Goal: Task Accomplishment & Management: Manage account settings

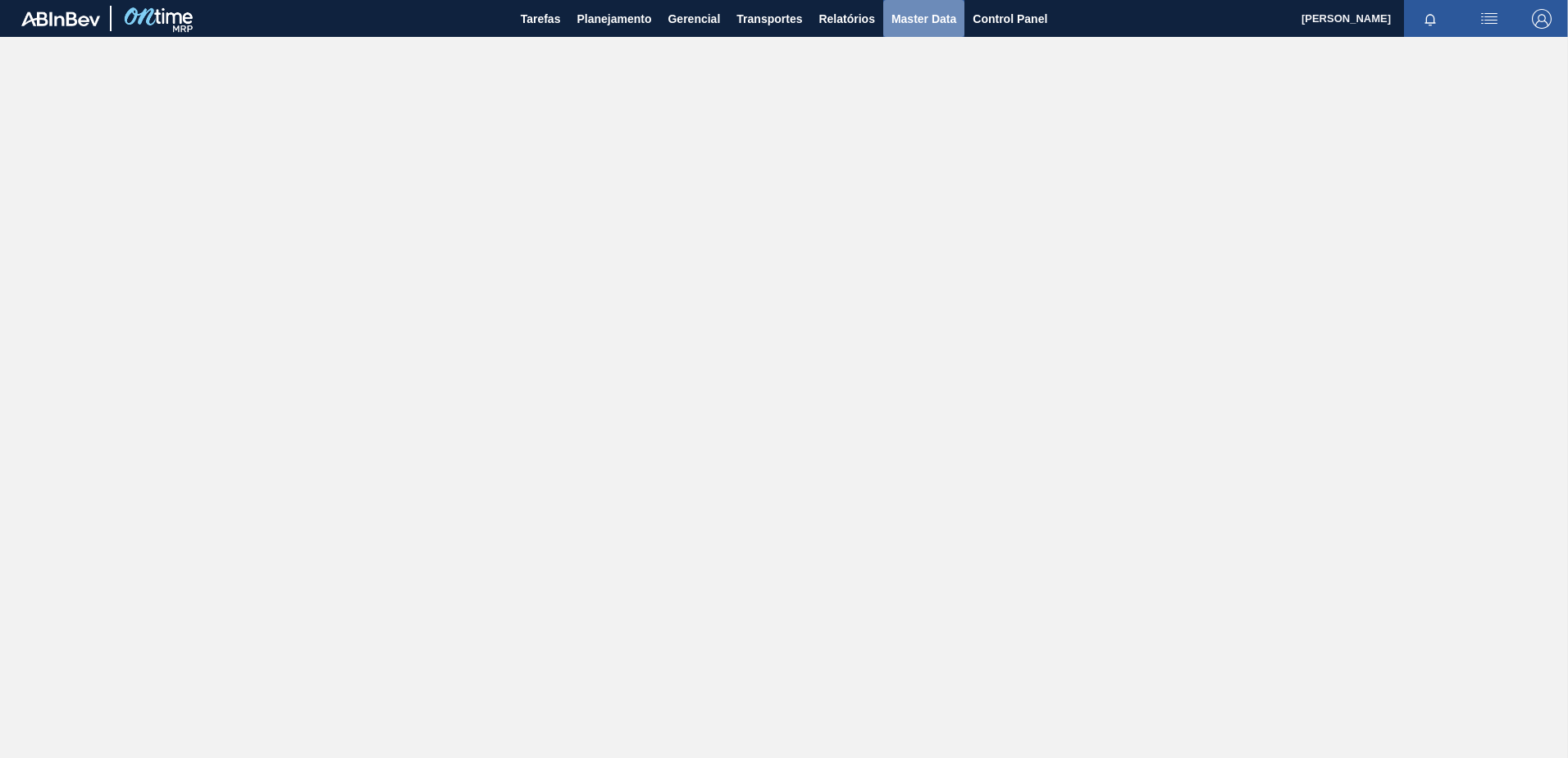
click at [931, 29] on button "Master Data" at bounding box center [924, 19] width 81 height 37
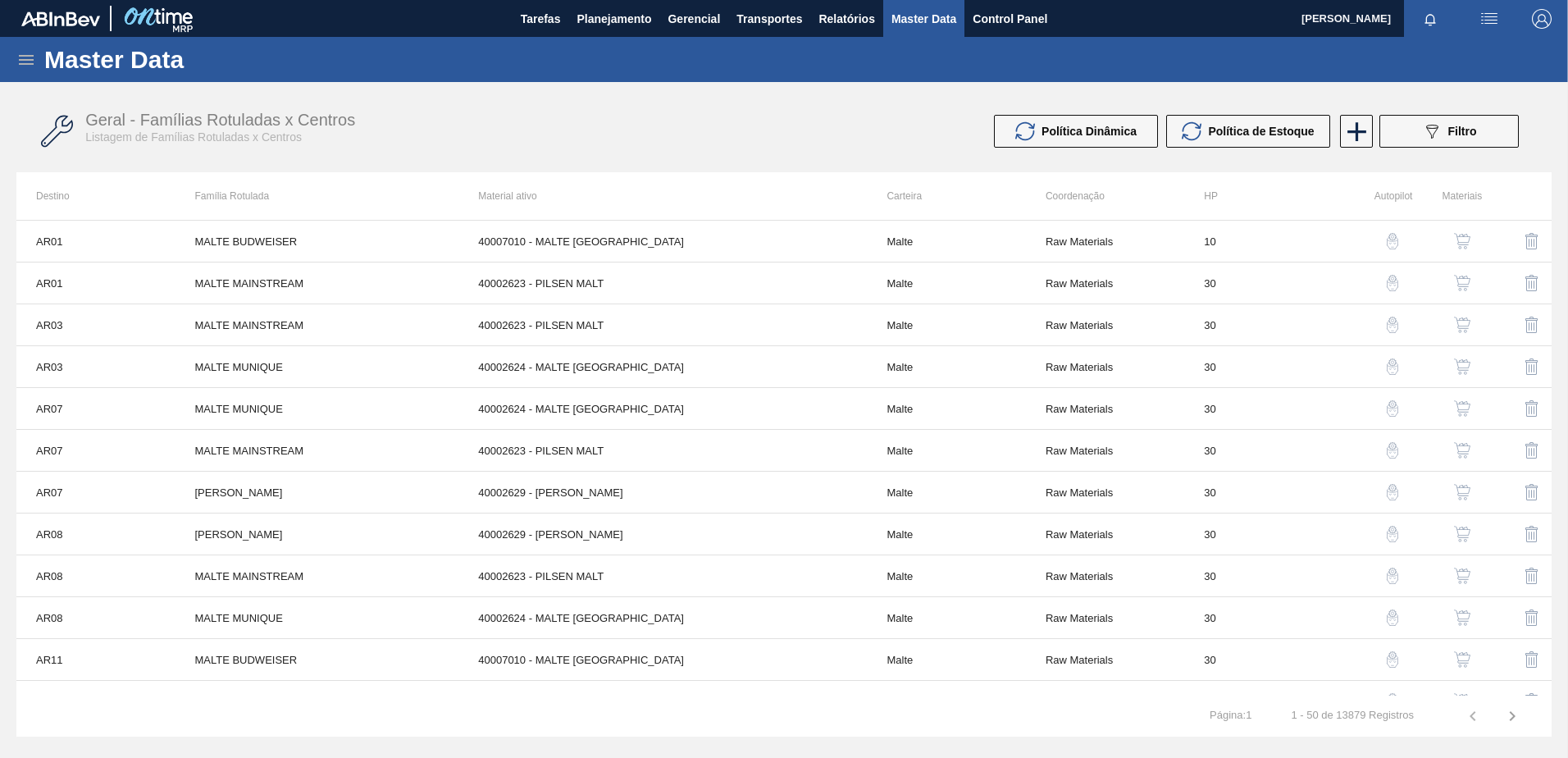
click at [22, 62] on icon at bounding box center [25, 59] width 19 height 19
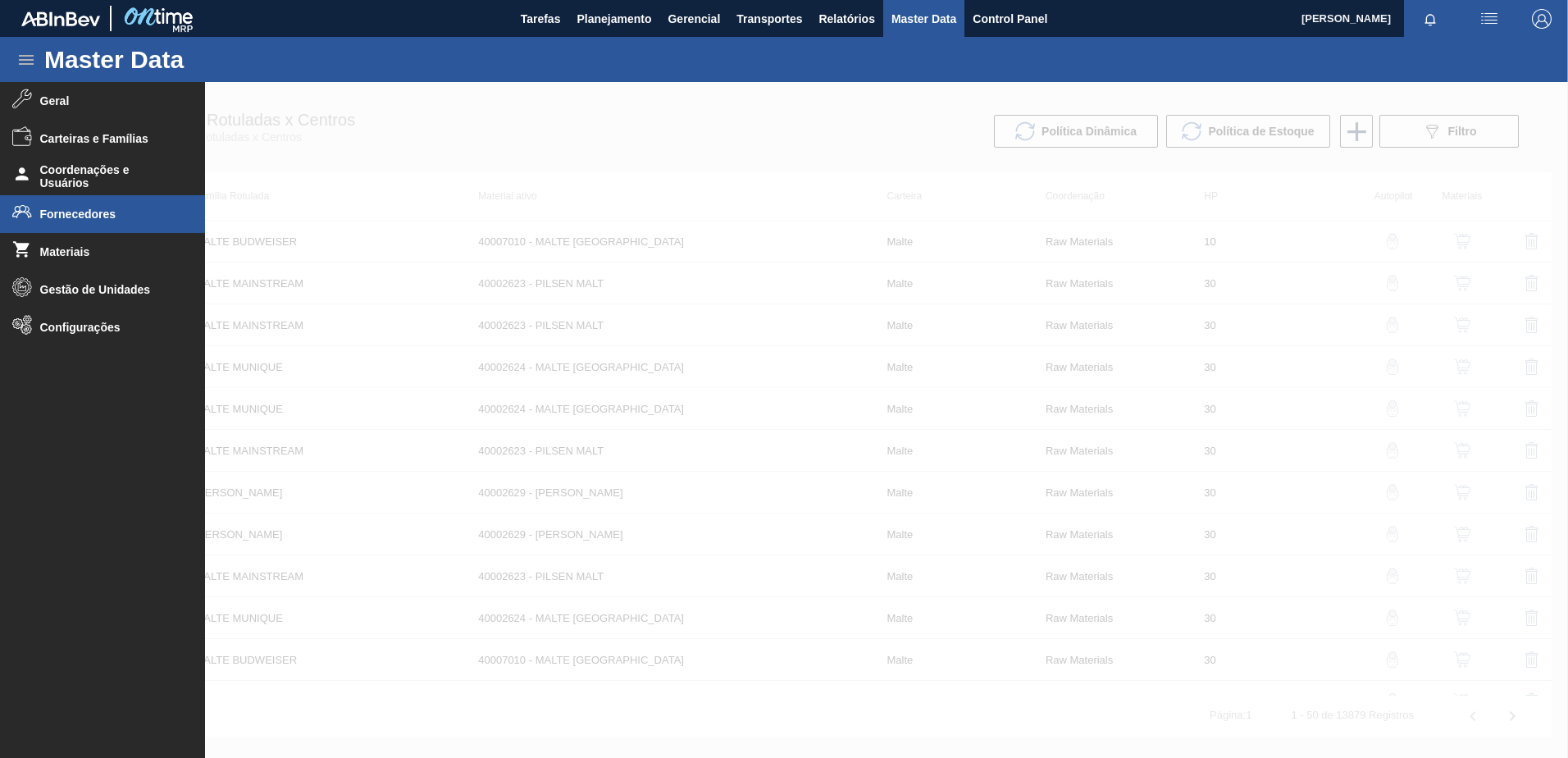
click at [76, 217] on span "Fornecedores" at bounding box center [108, 214] width 136 height 13
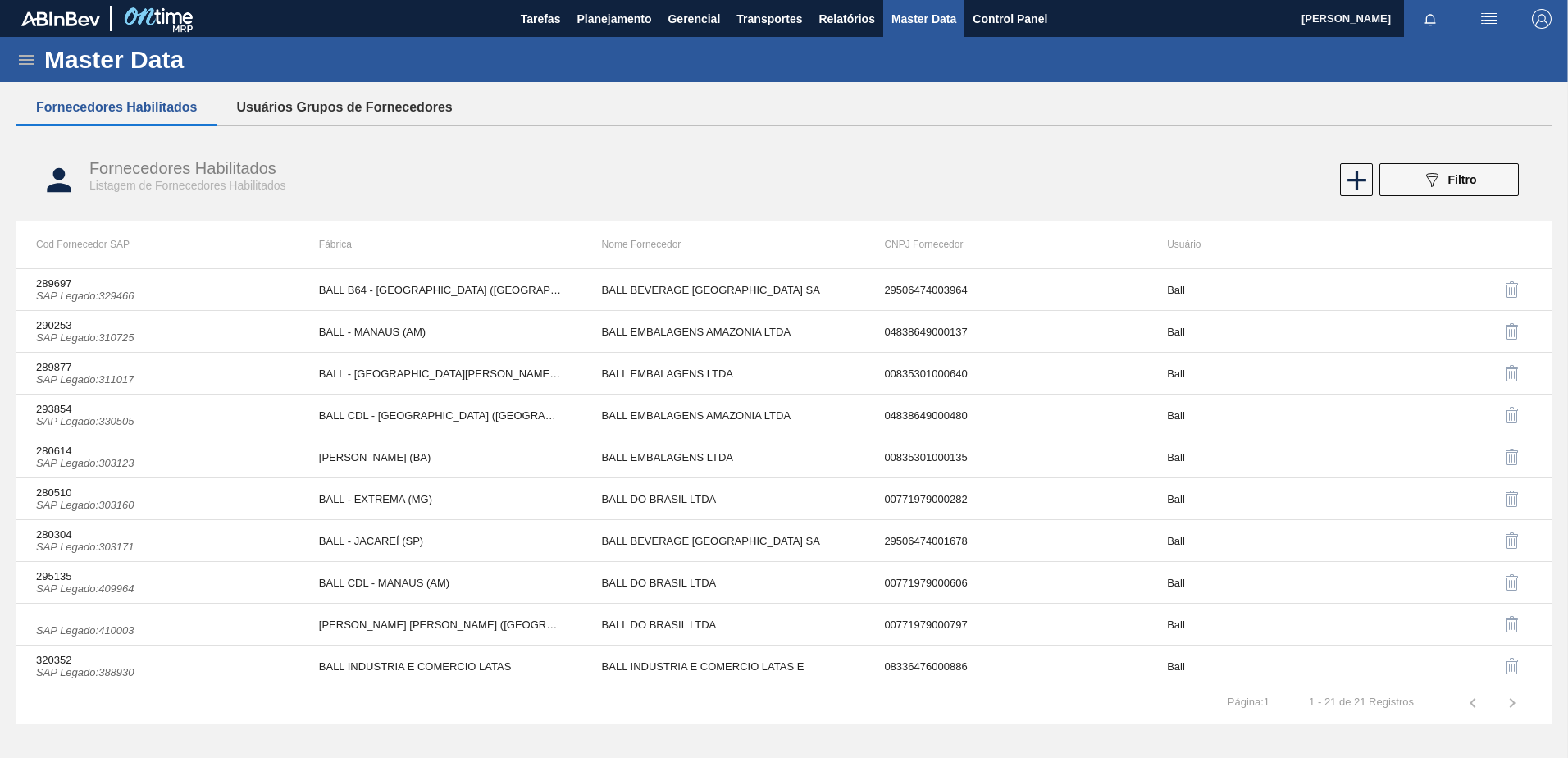
click at [351, 114] on button "Usuários Grupos de Fornecedores" at bounding box center [345, 107] width 255 height 35
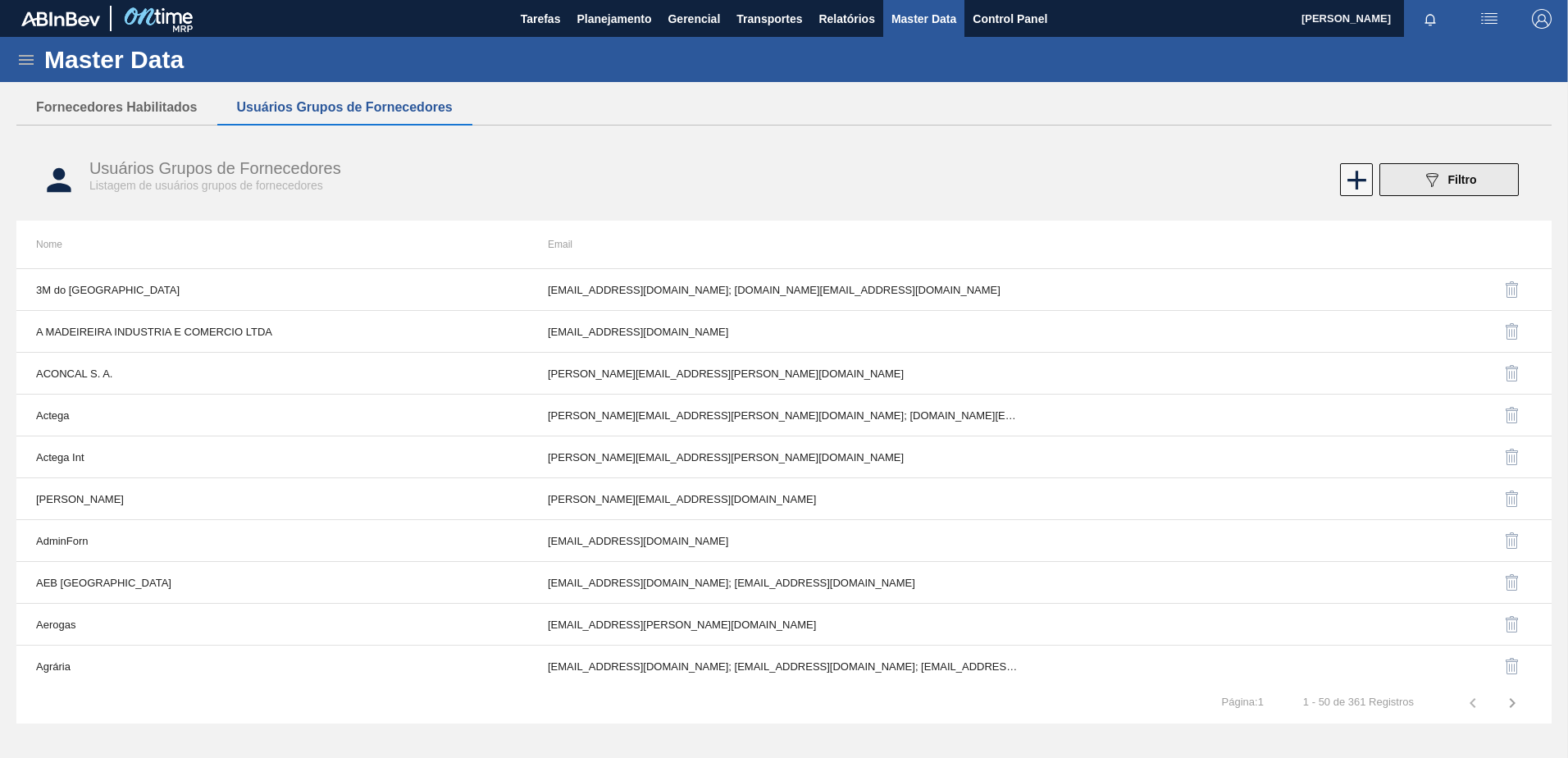
click at [1473, 180] on span "Filtro" at bounding box center [1463, 180] width 29 height 13
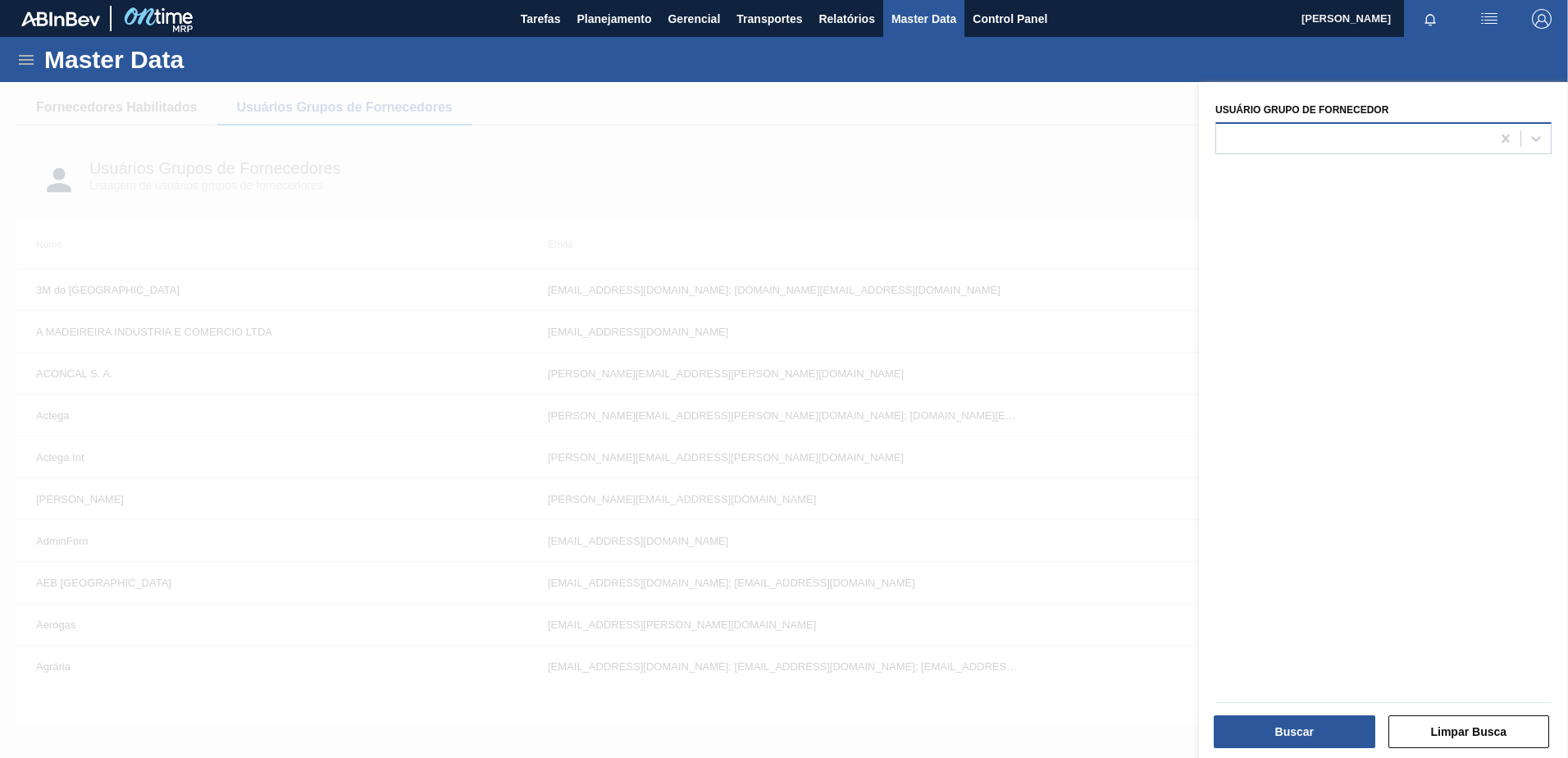
click at [1263, 137] on div at bounding box center [1354, 138] width 275 height 24
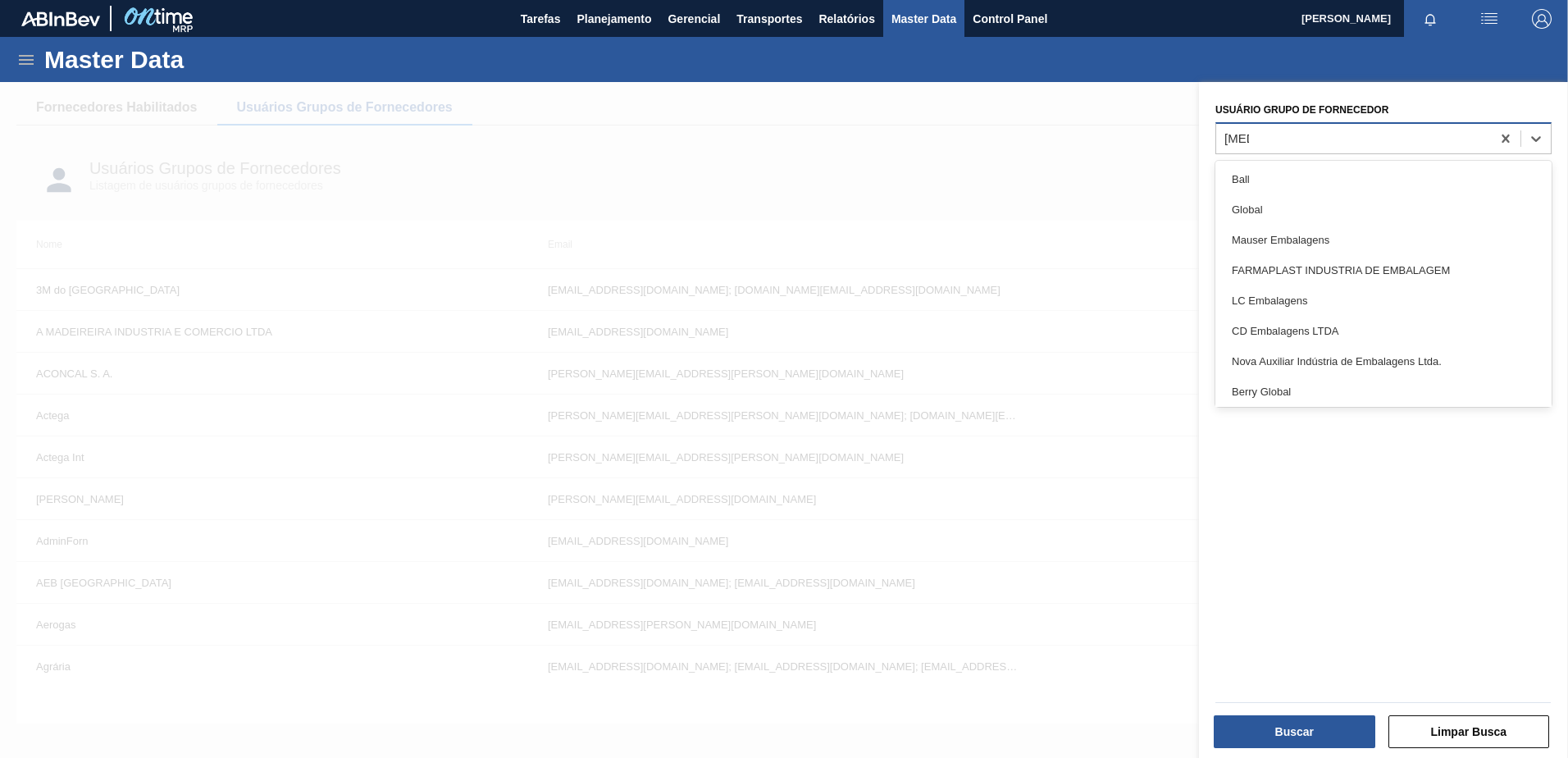
type Fornecedor "BALL"
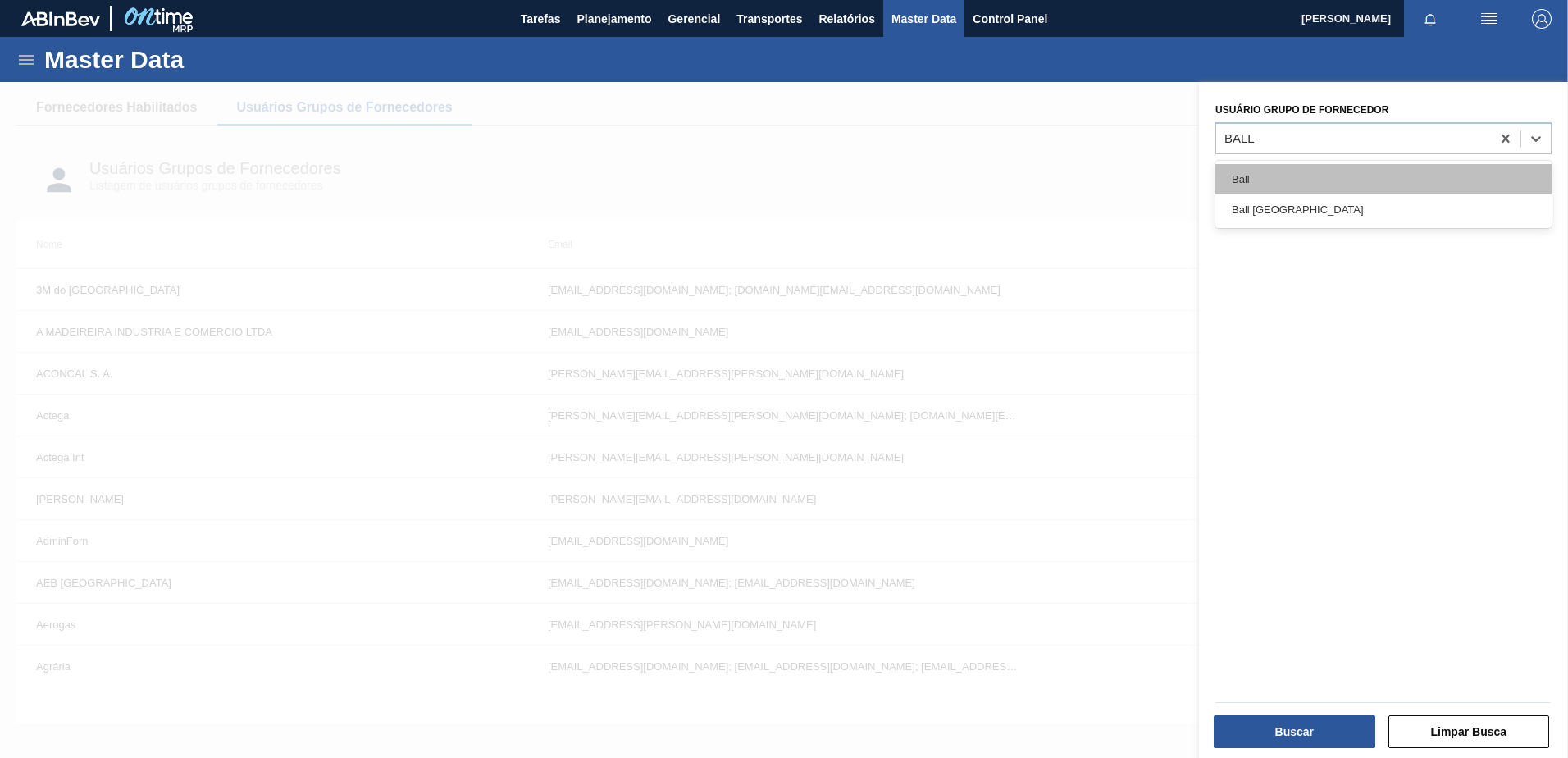
click at [1280, 180] on div "Ball" at bounding box center [1383, 180] width 336 height 30
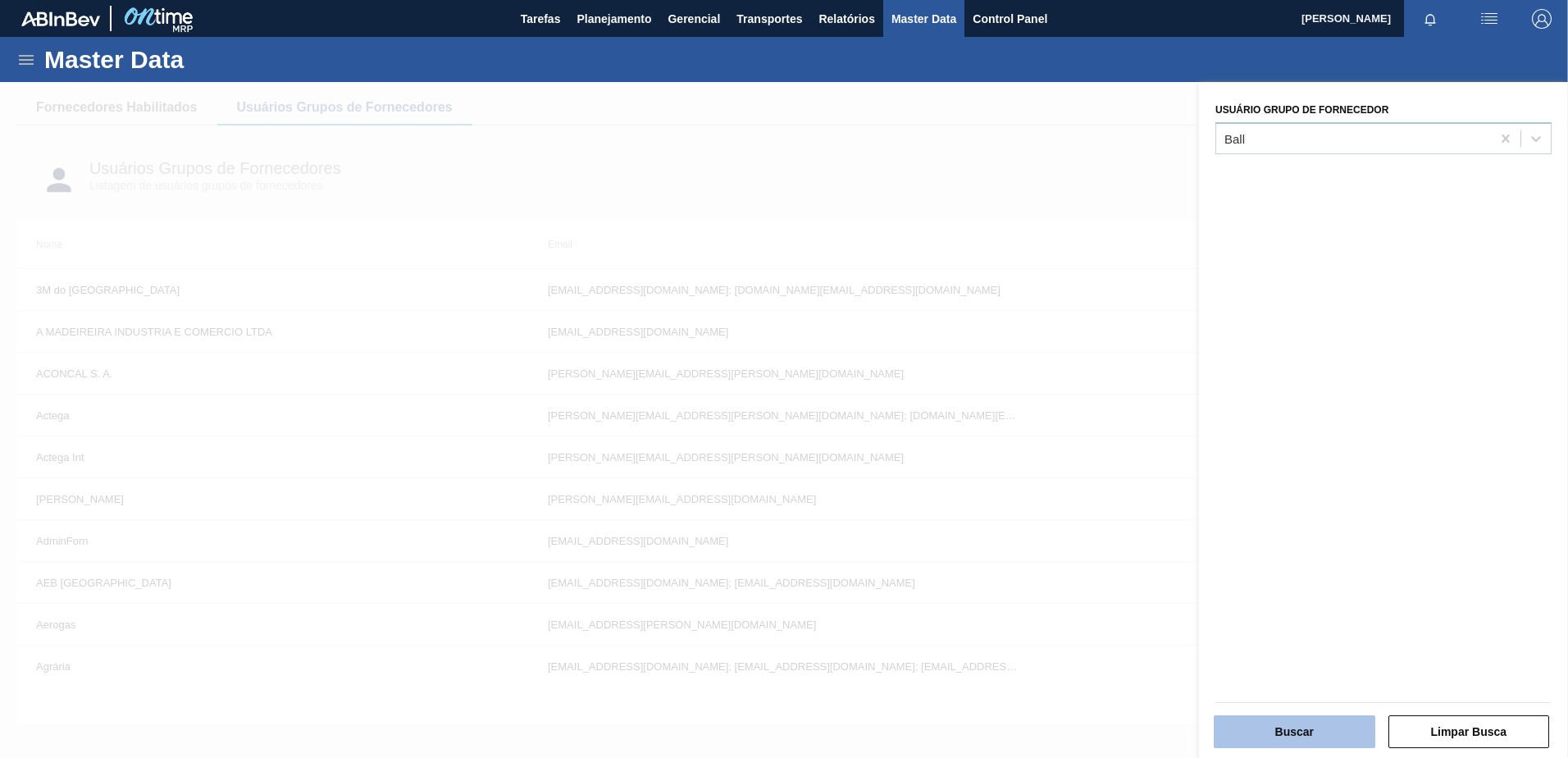
click at [1302, 732] on button "Buscar" at bounding box center [1295, 731] width 162 height 33
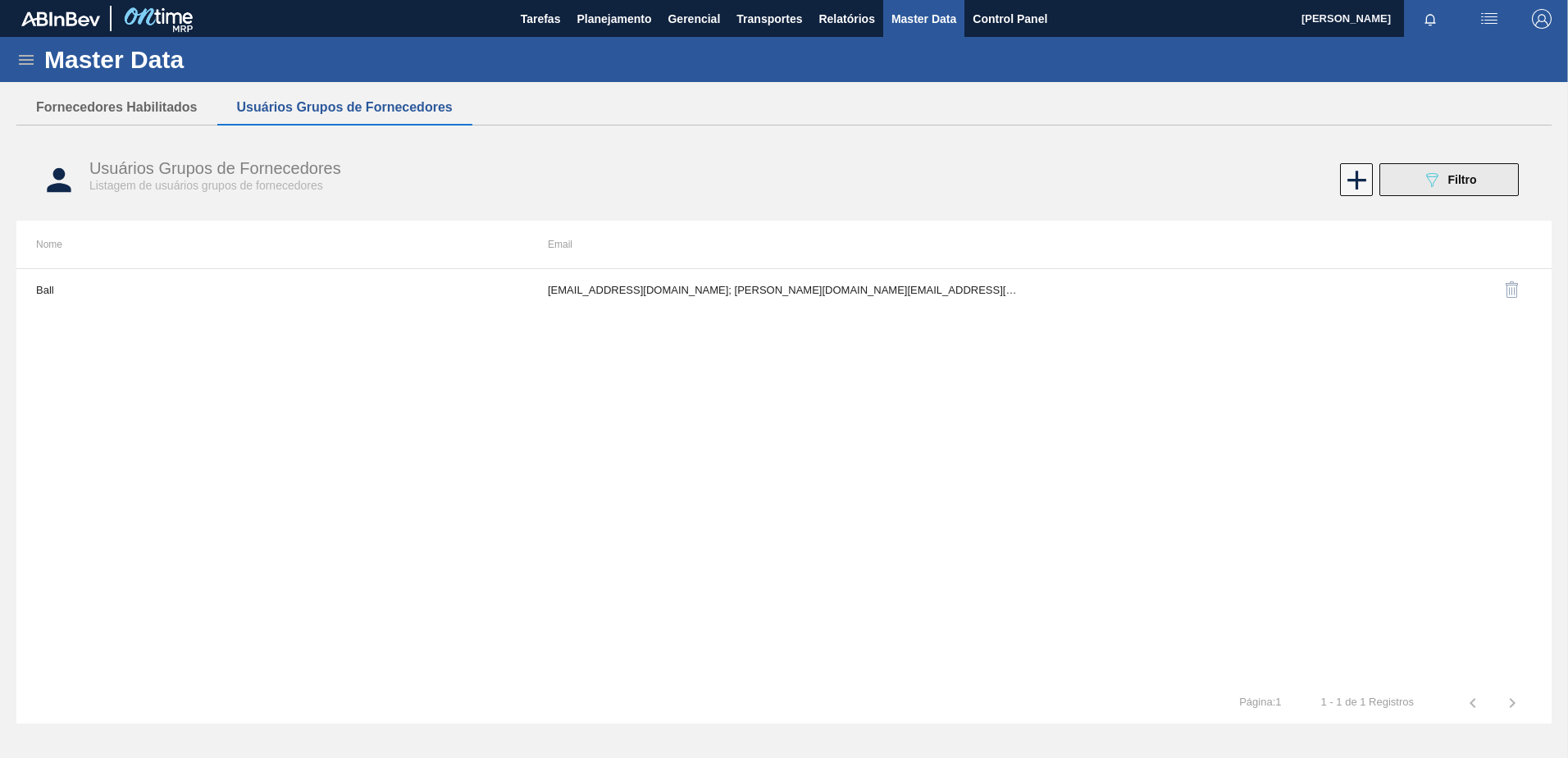
drag, startPoint x: 1435, startPoint y: 156, endPoint x: 1431, endPoint y: 169, distance: 13.6
click at [1435, 162] on div "Usuários Grupos de Fornecedores Listagem de usuários grupos de fornecedores 089…" at bounding box center [783, 180] width 1535 height 62
click at [1431, 169] on button "089F7B8B-B2A5-4AFE-B5C0-19BA573D28AC Filtro" at bounding box center [1448, 180] width 139 height 33
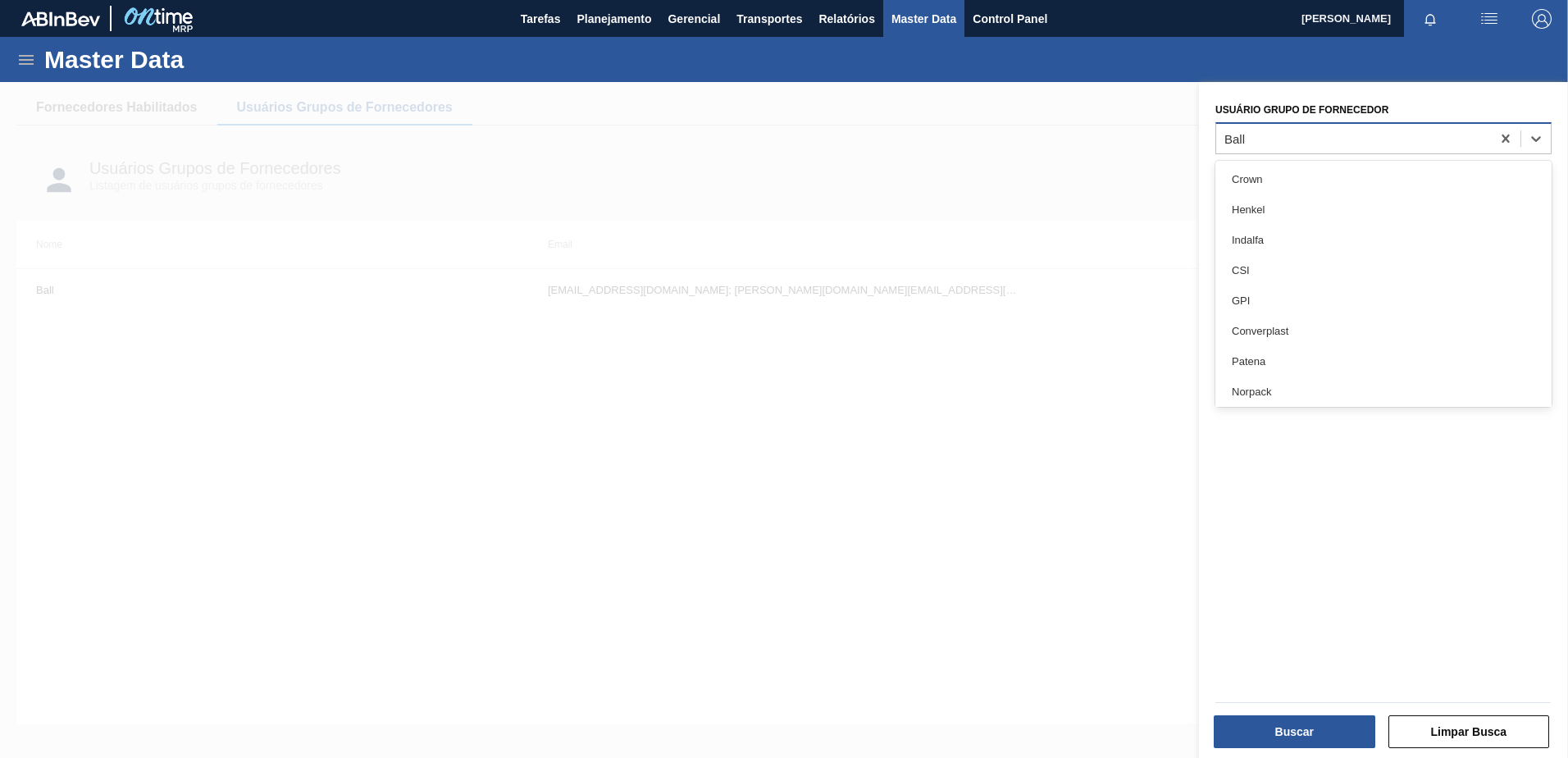
click at [1286, 141] on div "Ball" at bounding box center [1354, 138] width 275 height 24
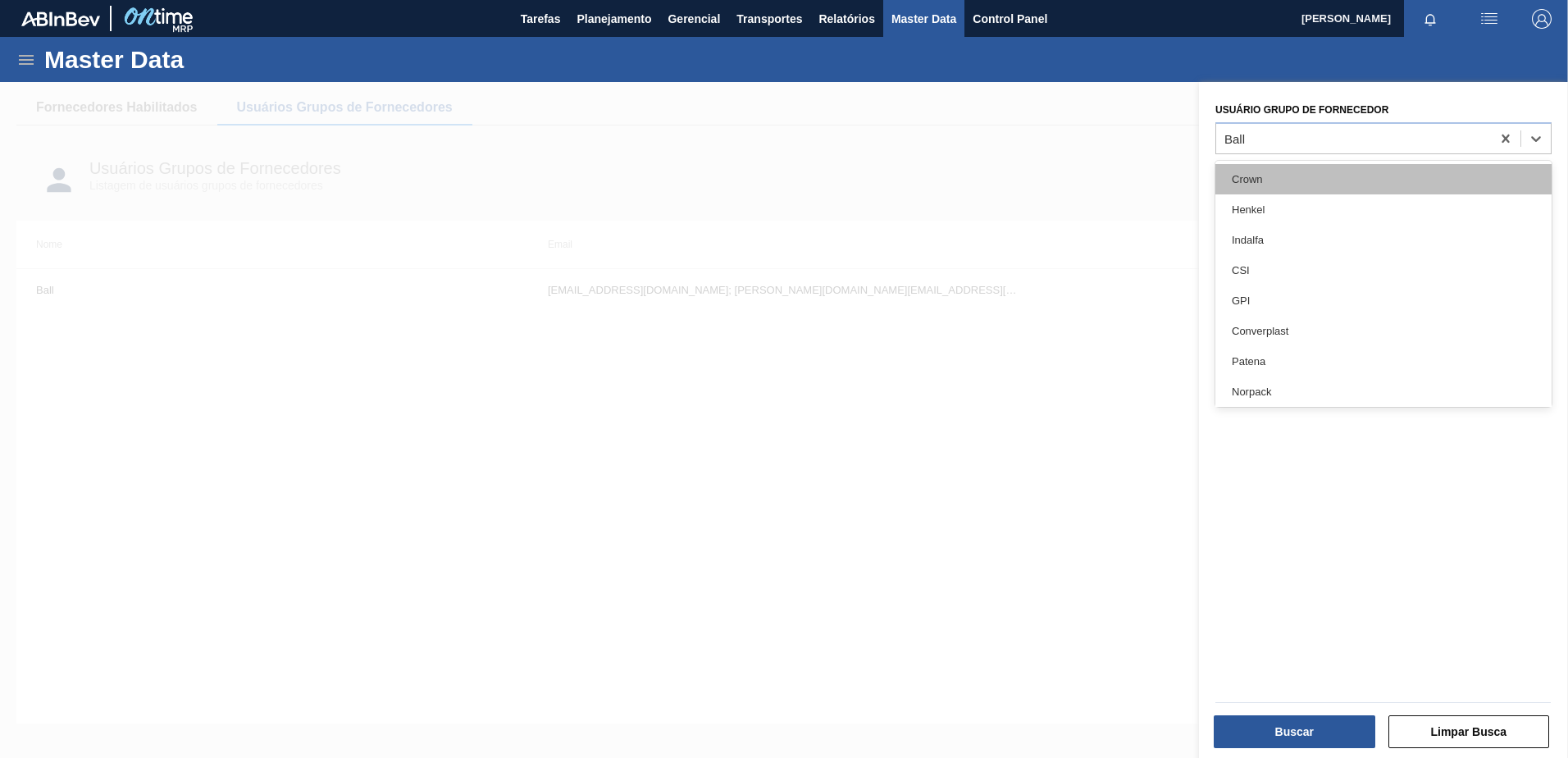
click at [1248, 192] on div "Crown" at bounding box center [1383, 180] width 336 height 30
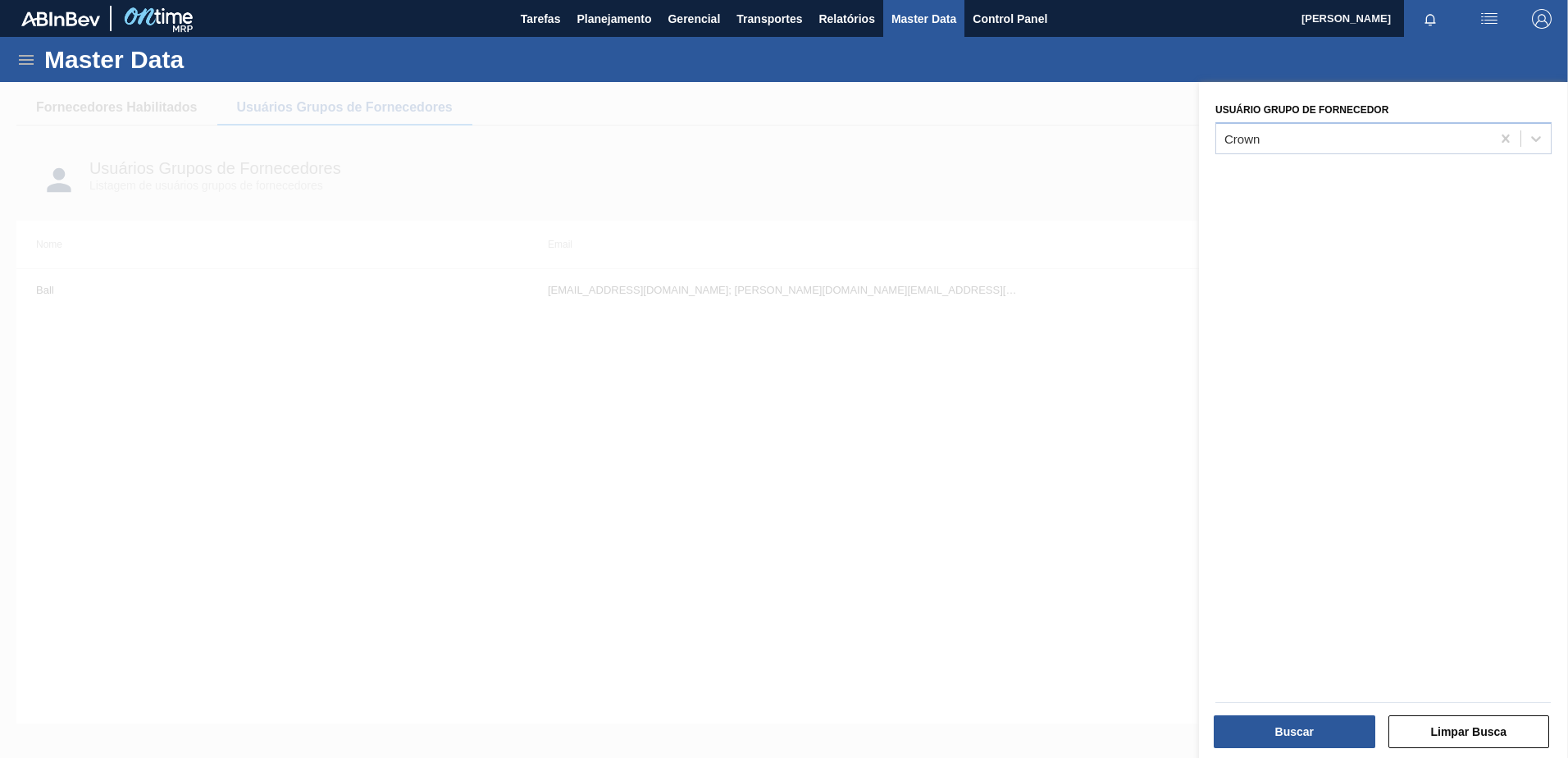
click at [999, 319] on div at bounding box center [784, 460] width 1568 height 758
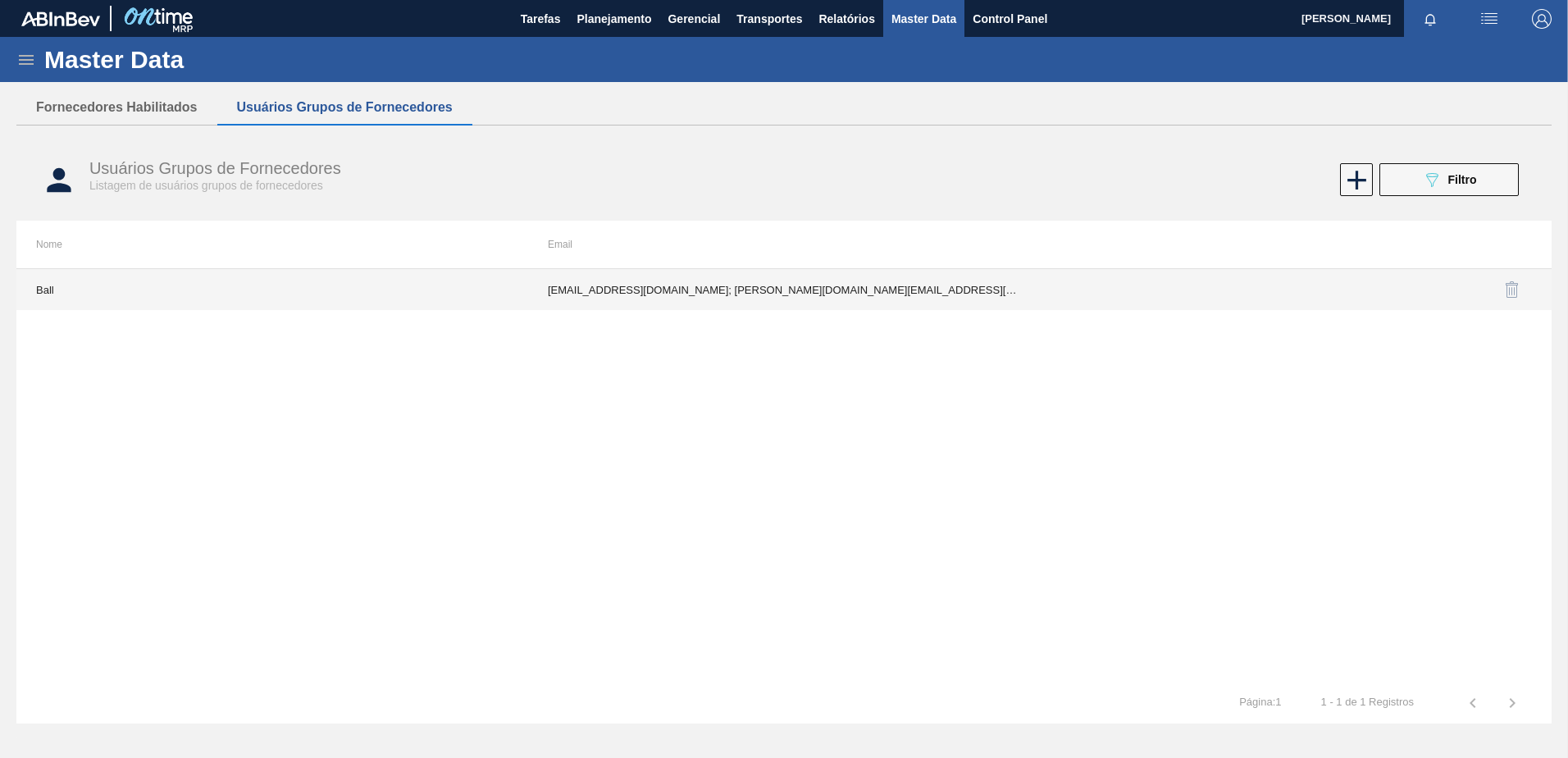
click at [920, 301] on td "[EMAIL_ADDRESS][DOMAIN_NAME]; [PERSON_NAME][DOMAIN_NAME][EMAIL_ADDRESS][PERSON_…" at bounding box center [784, 289] width 512 height 41
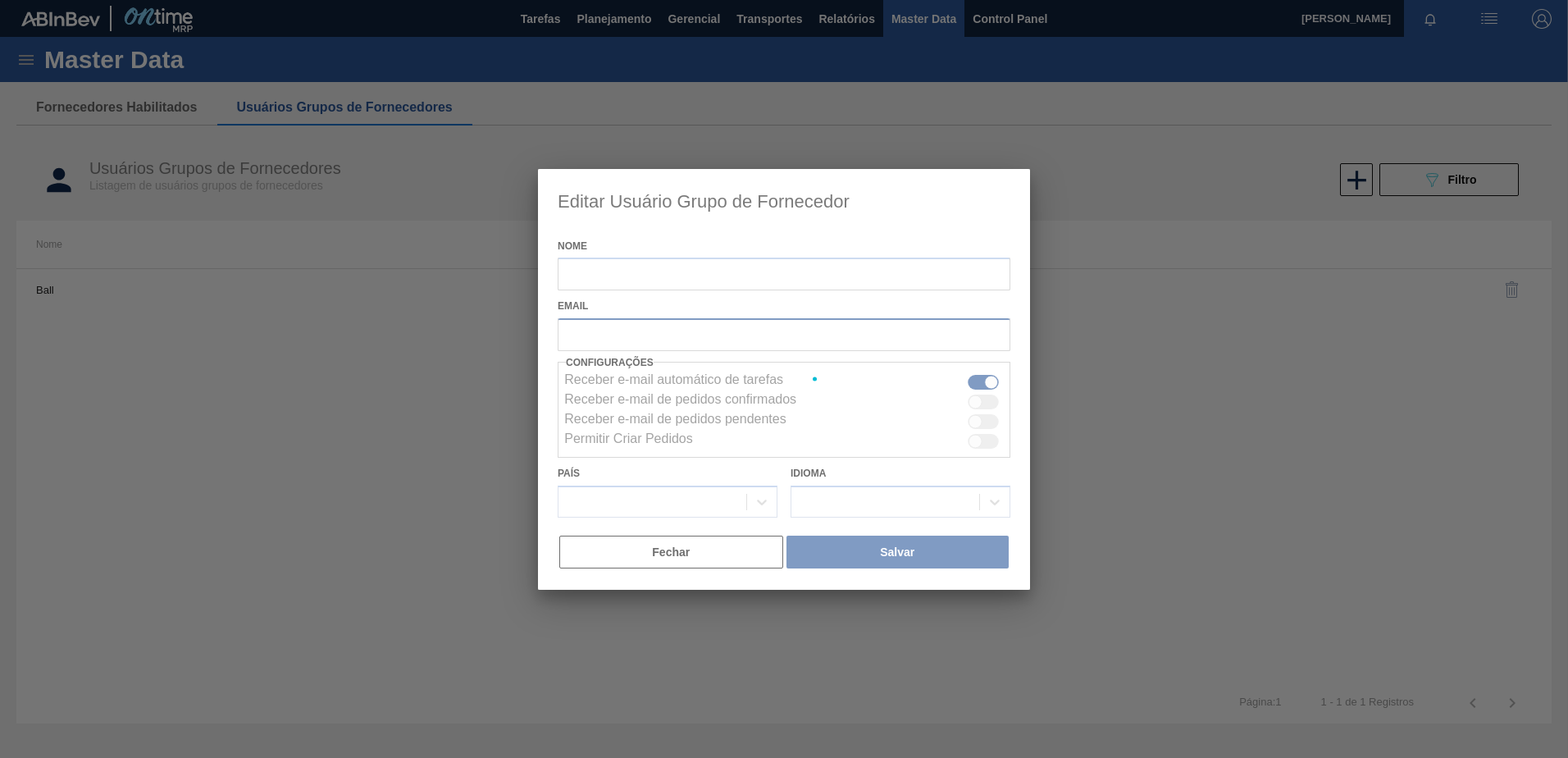
type input "Ball"
checkbox input "true"
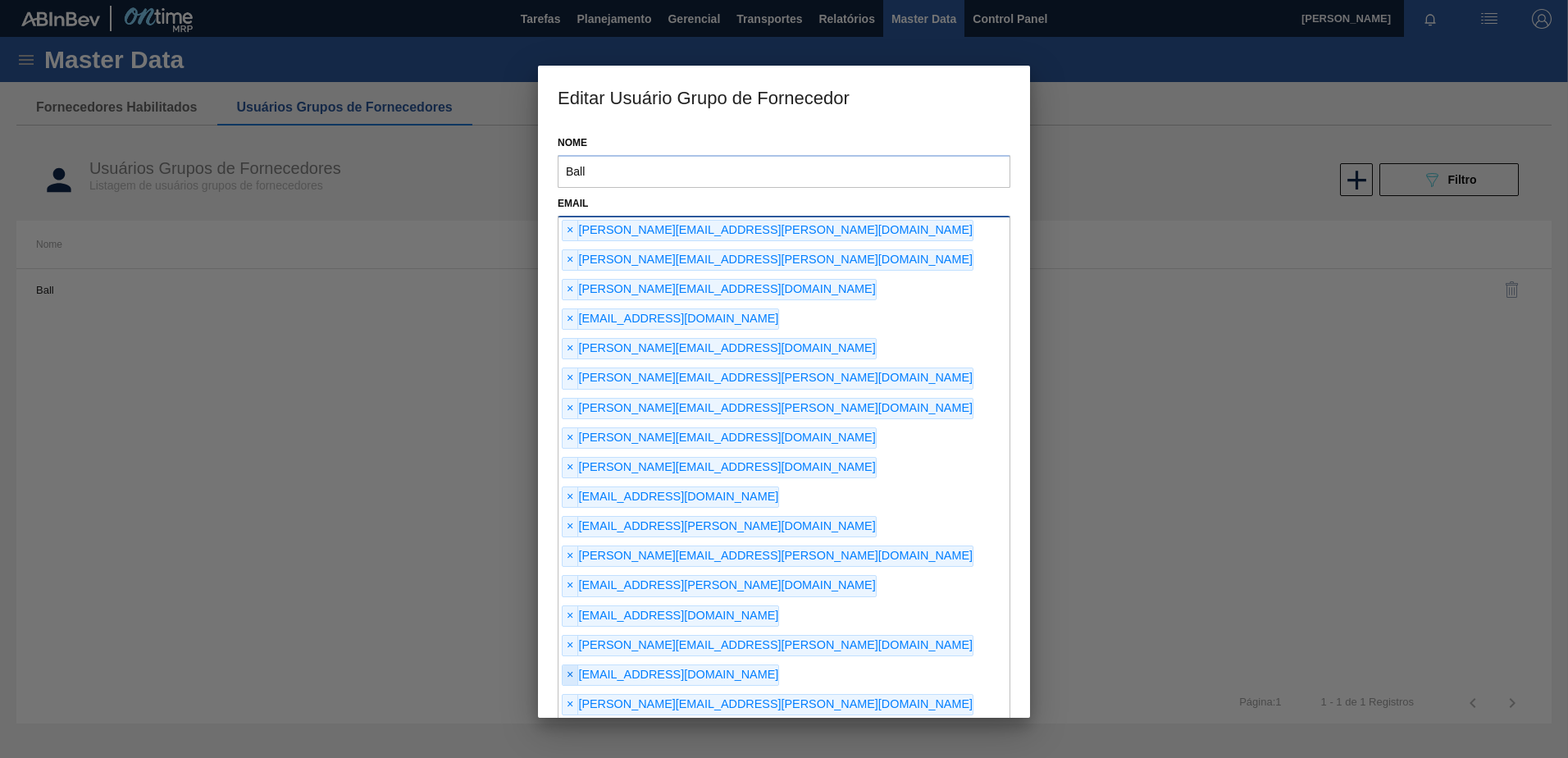
click at [578, 665] on span "×" at bounding box center [570, 675] width 15 height 19
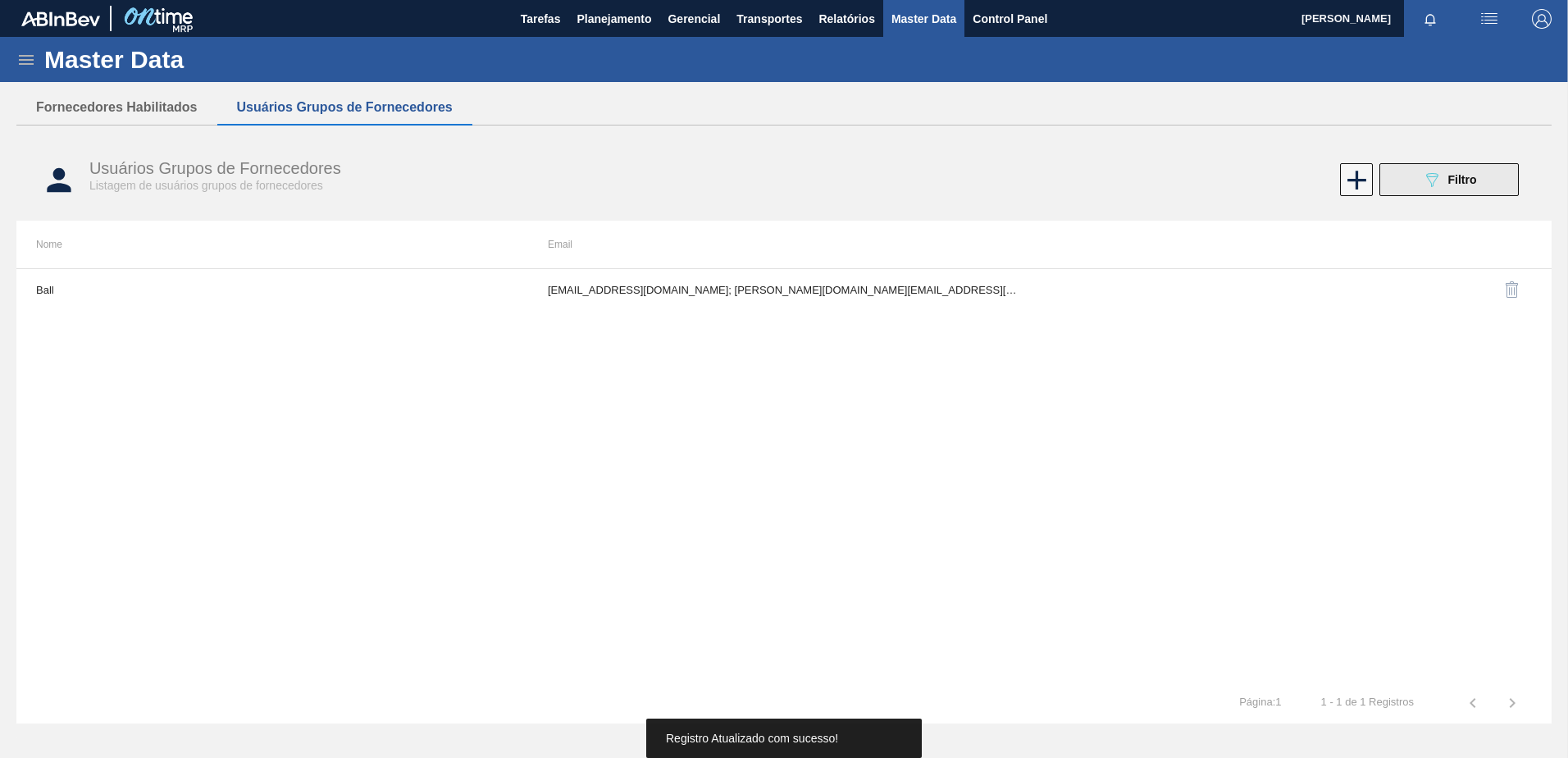
click at [1398, 179] on button "089F7B8B-B2A5-4AFE-B5C0-19BA573D28AC Filtro" at bounding box center [1448, 180] width 139 height 33
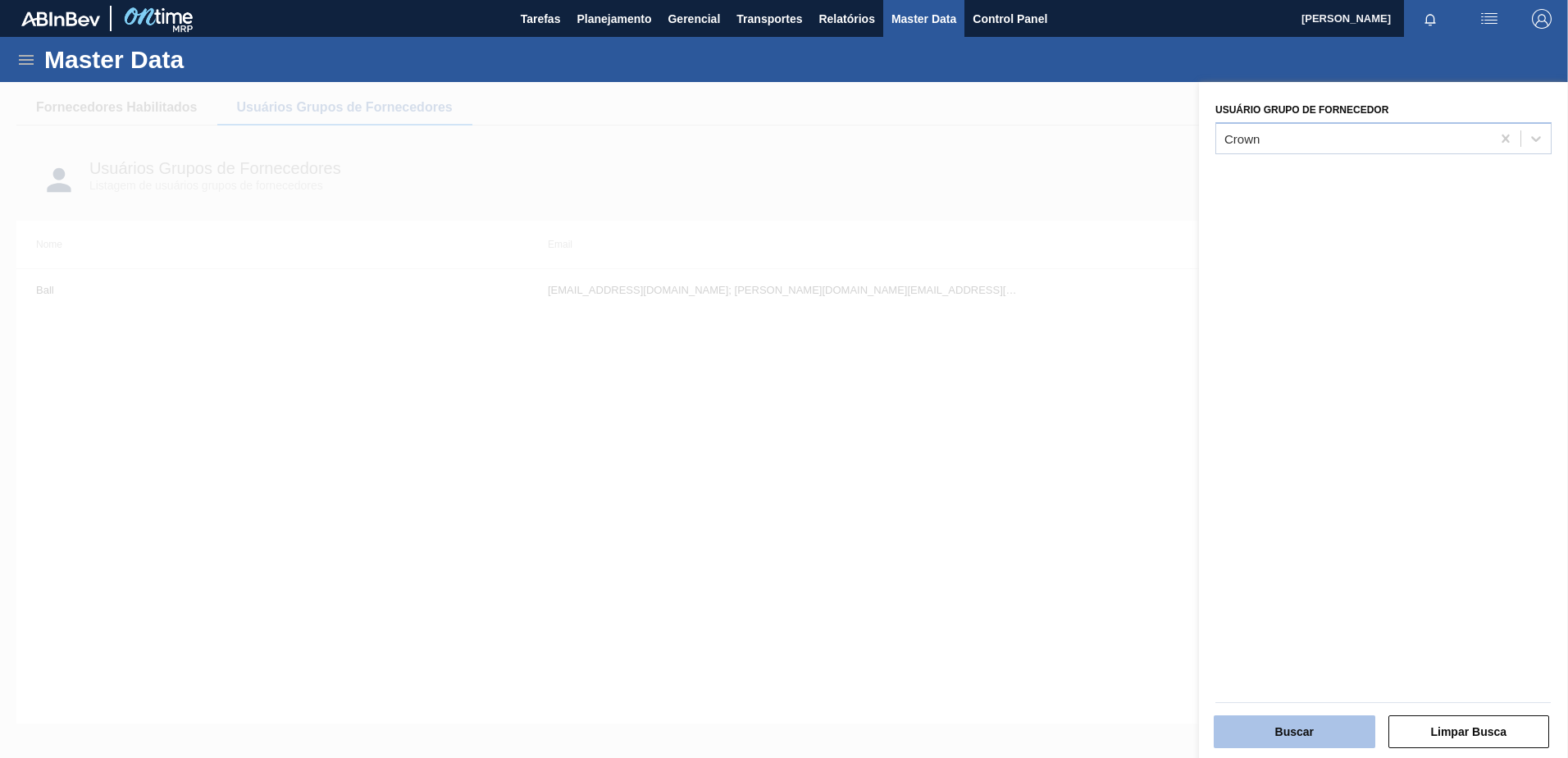
click at [1258, 733] on button "Buscar" at bounding box center [1295, 731] width 162 height 33
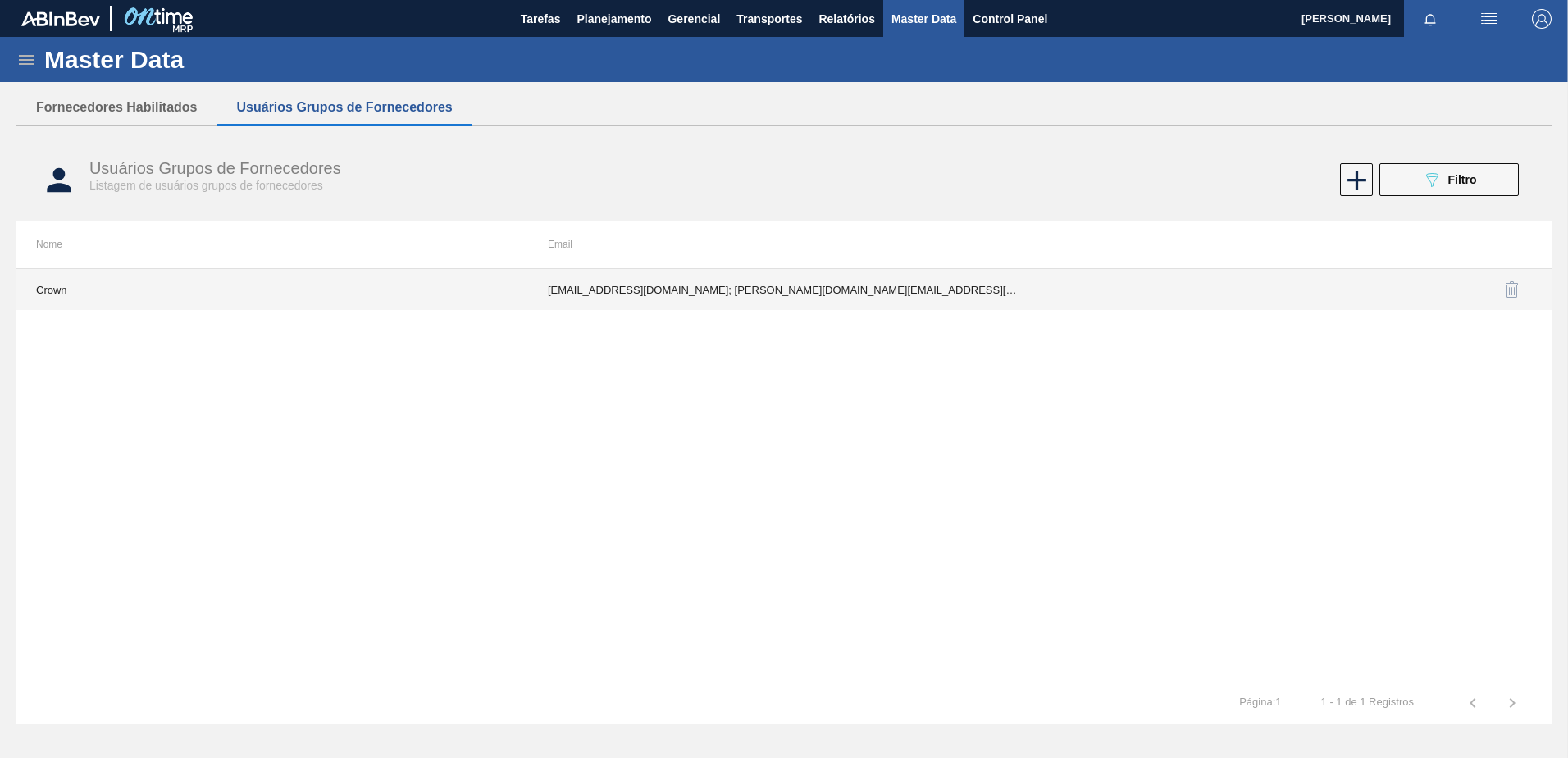
click at [860, 304] on td "[EMAIL_ADDRESS][DOMAIN_NAME]; [PERSON_NAME][DOMAIN_NAME][EMAIL_ADDRESS][PERSON_…" at bounding box center [784, 289] width 512 height 41
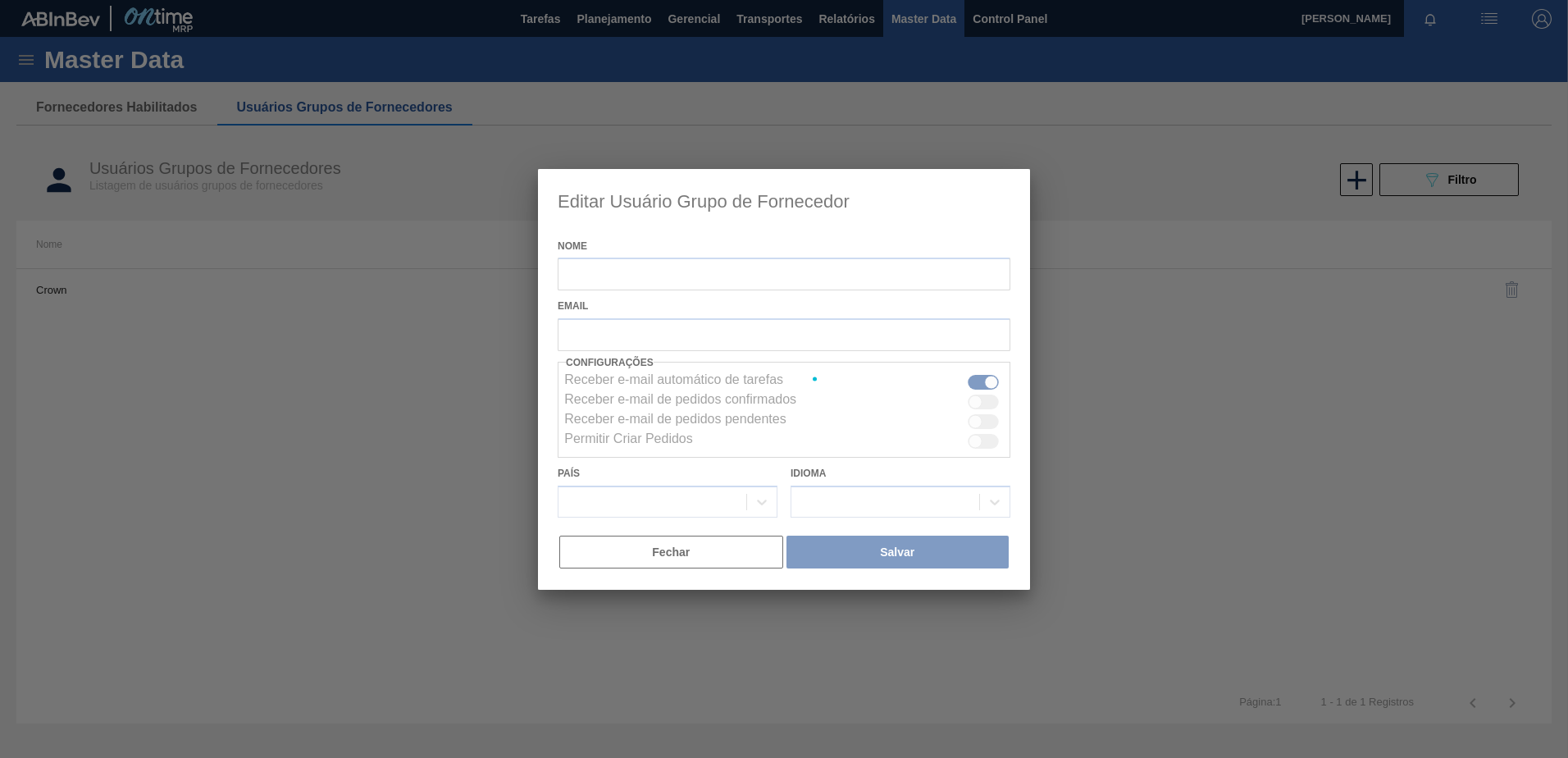
type input "Crown"
checkbox input "true"
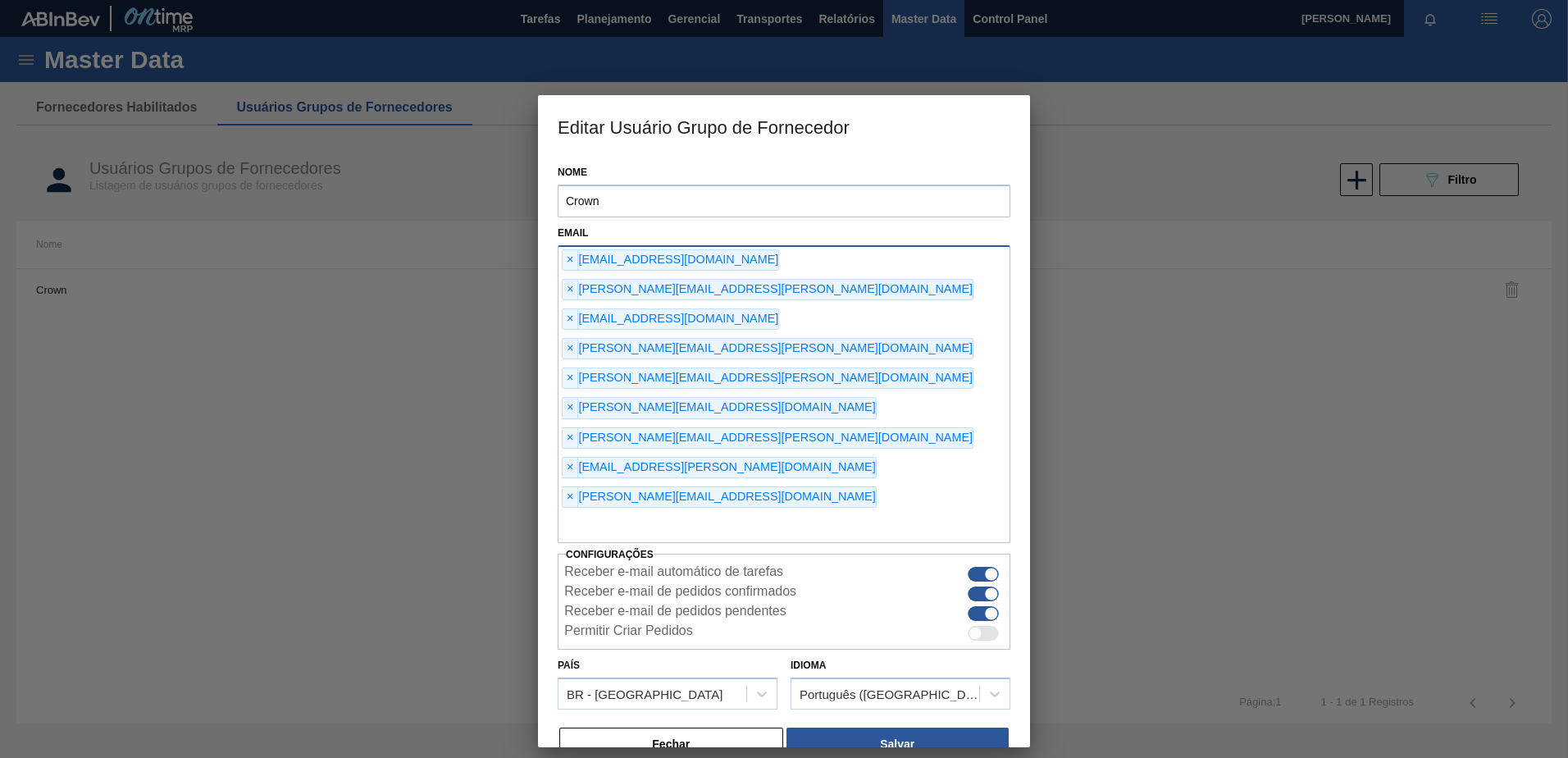
click at [701, 512] on input "text" at bounding box center [784, 527] width 453 height 31
type input "V"
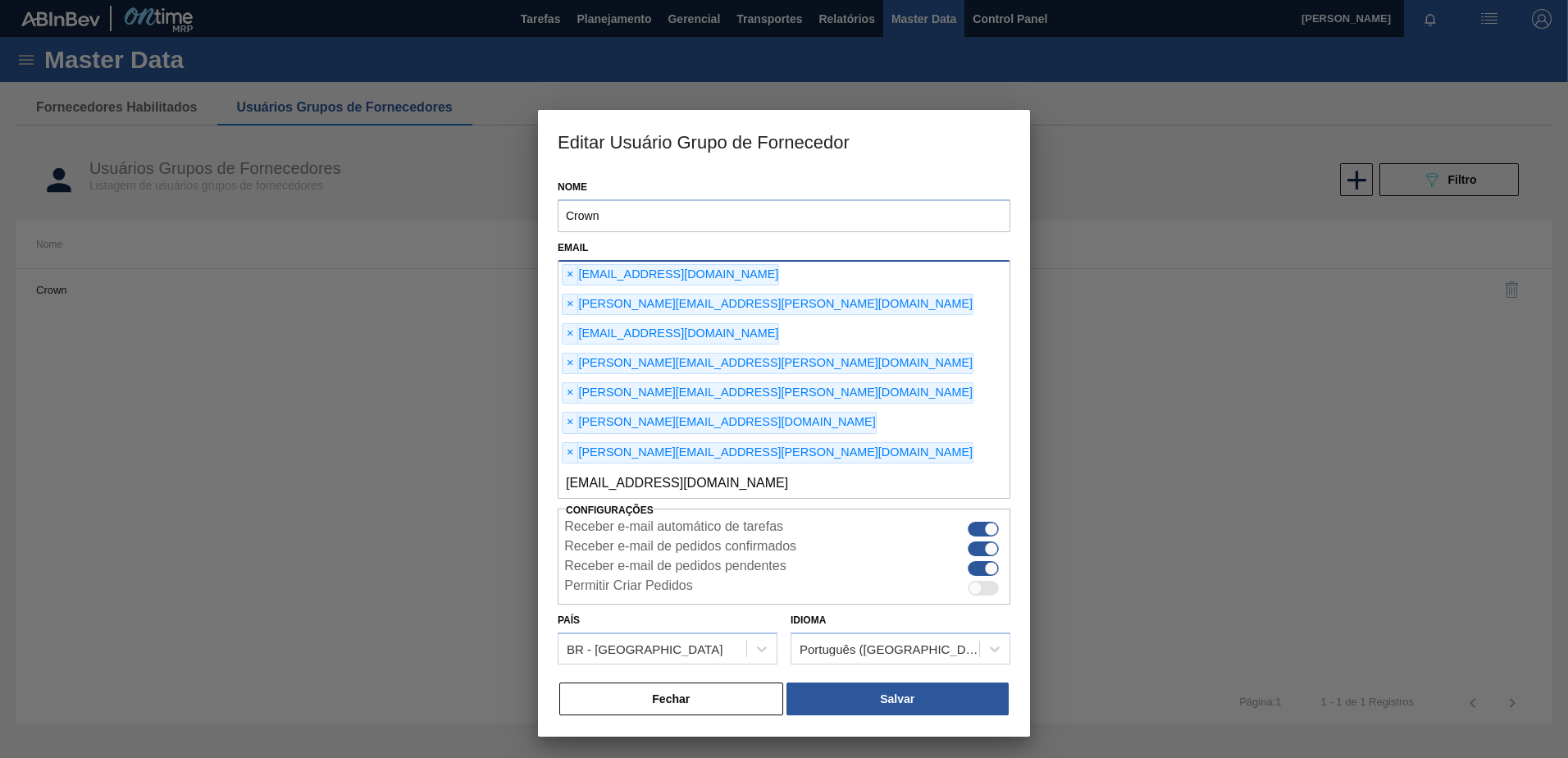
type input "[EMAIL_ADDRESS][DOMAIN_NAME]"
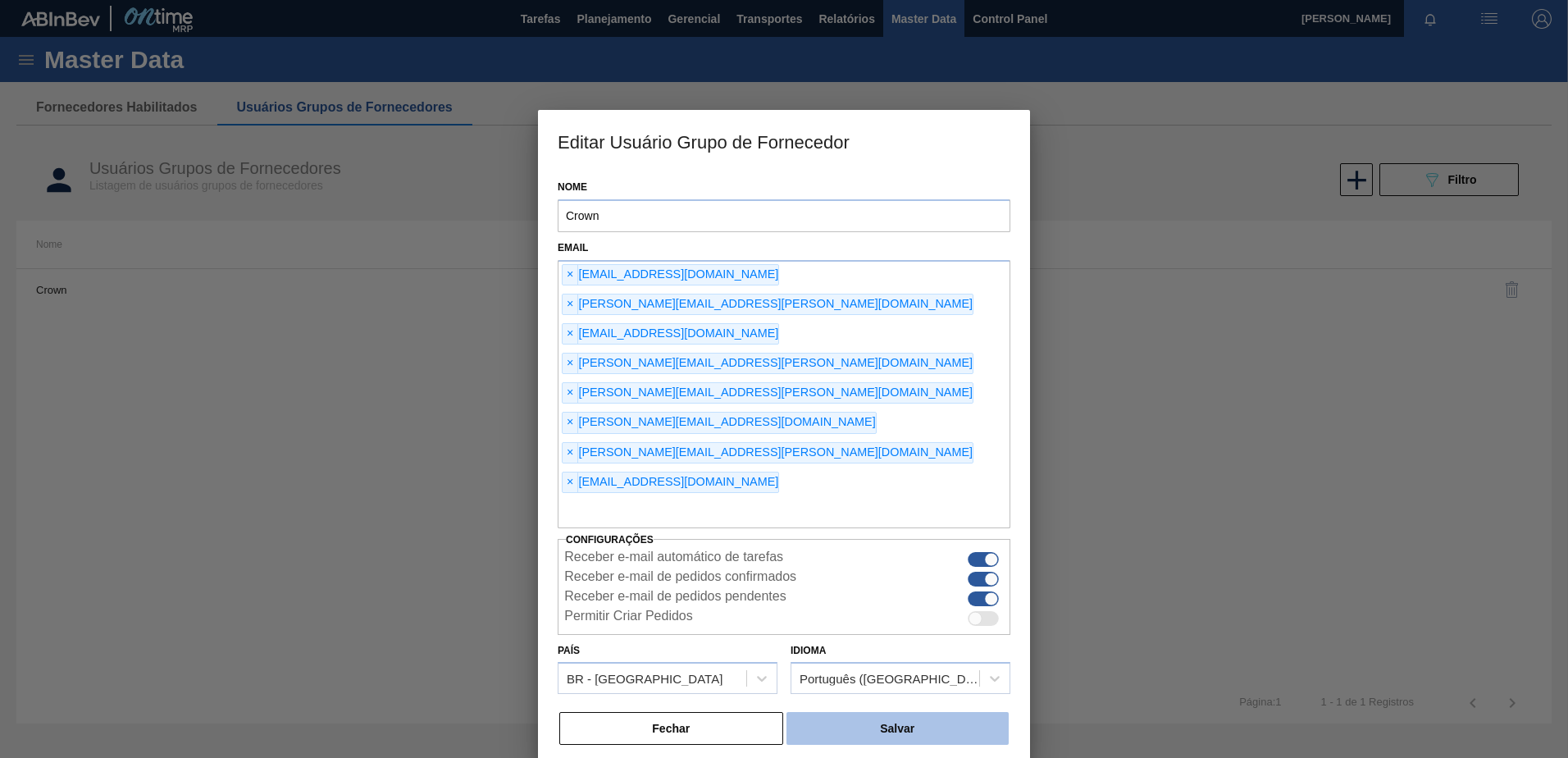
click at [868, 712] on button "Salvar" at bounding box center [898, 728] width 223 height 33
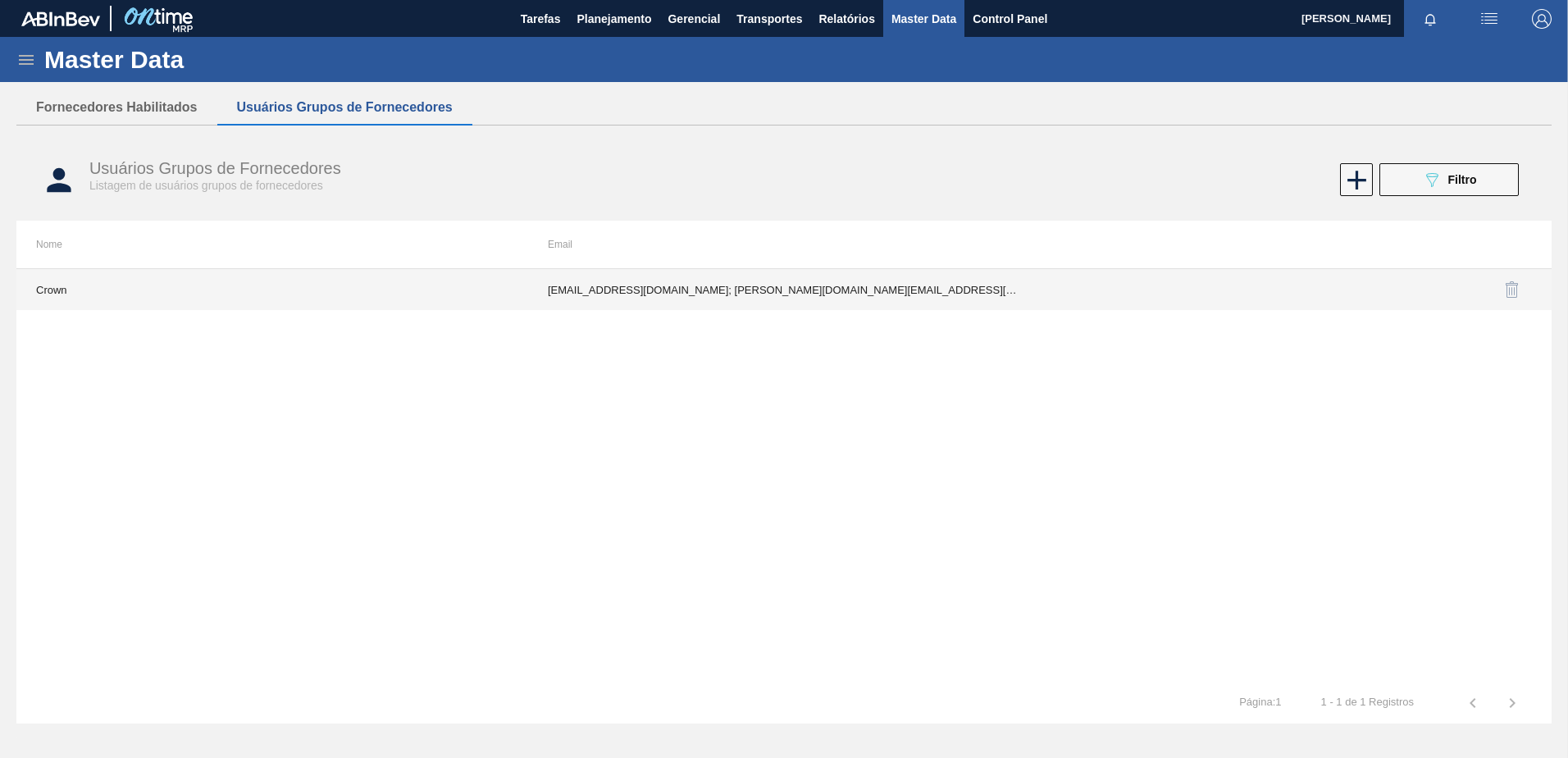
click at [866, 284] on td "[EMAIL_ADDRESS][DOMAIN_NAME]; [PERSON_NAME][DOMAIN_NAME][EMAIL_ADDRESS][PERSON_…" at bounding box center [784, 289] width 512 height 41
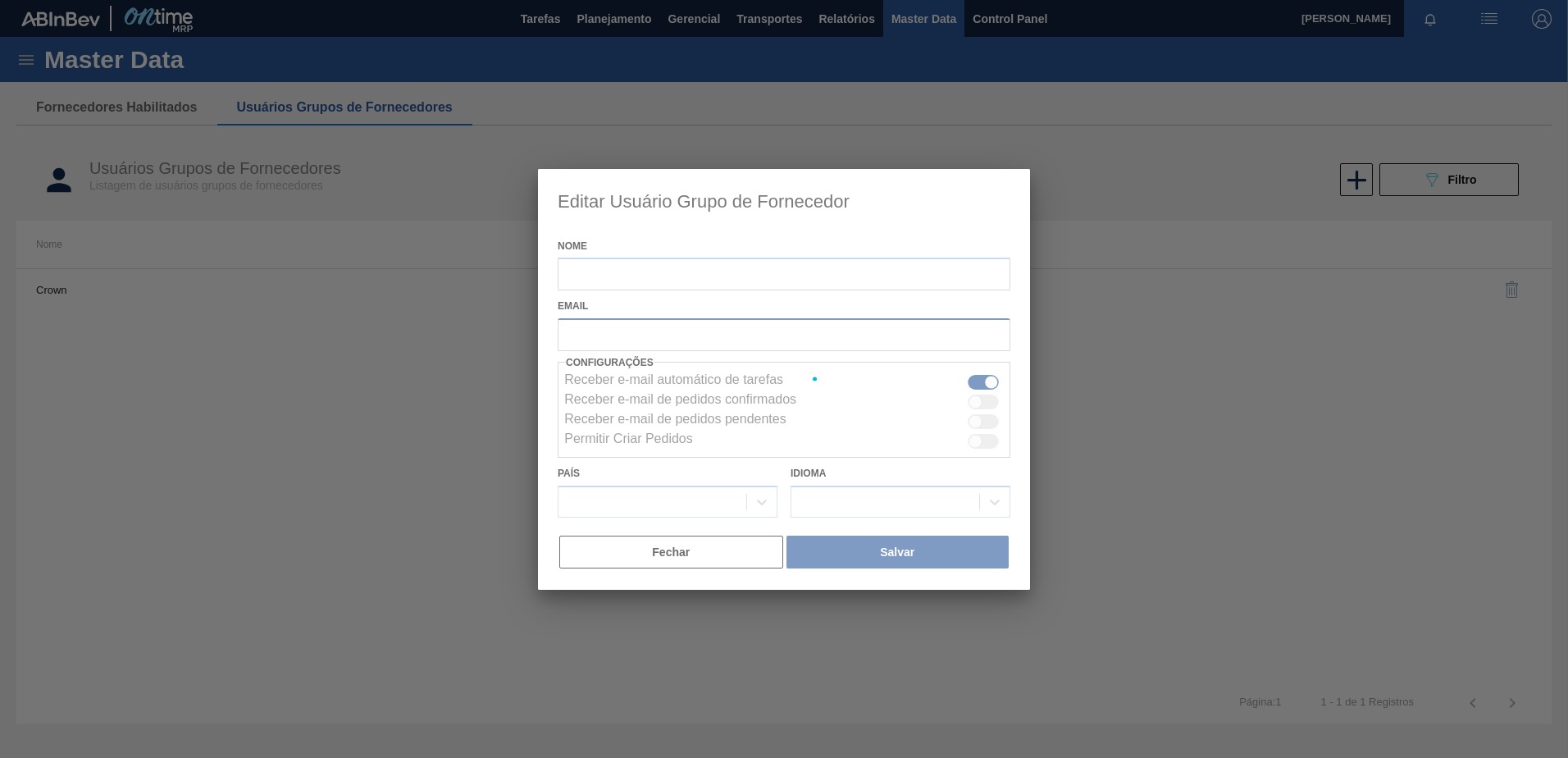
type input "Crown"
checkbox input "true"
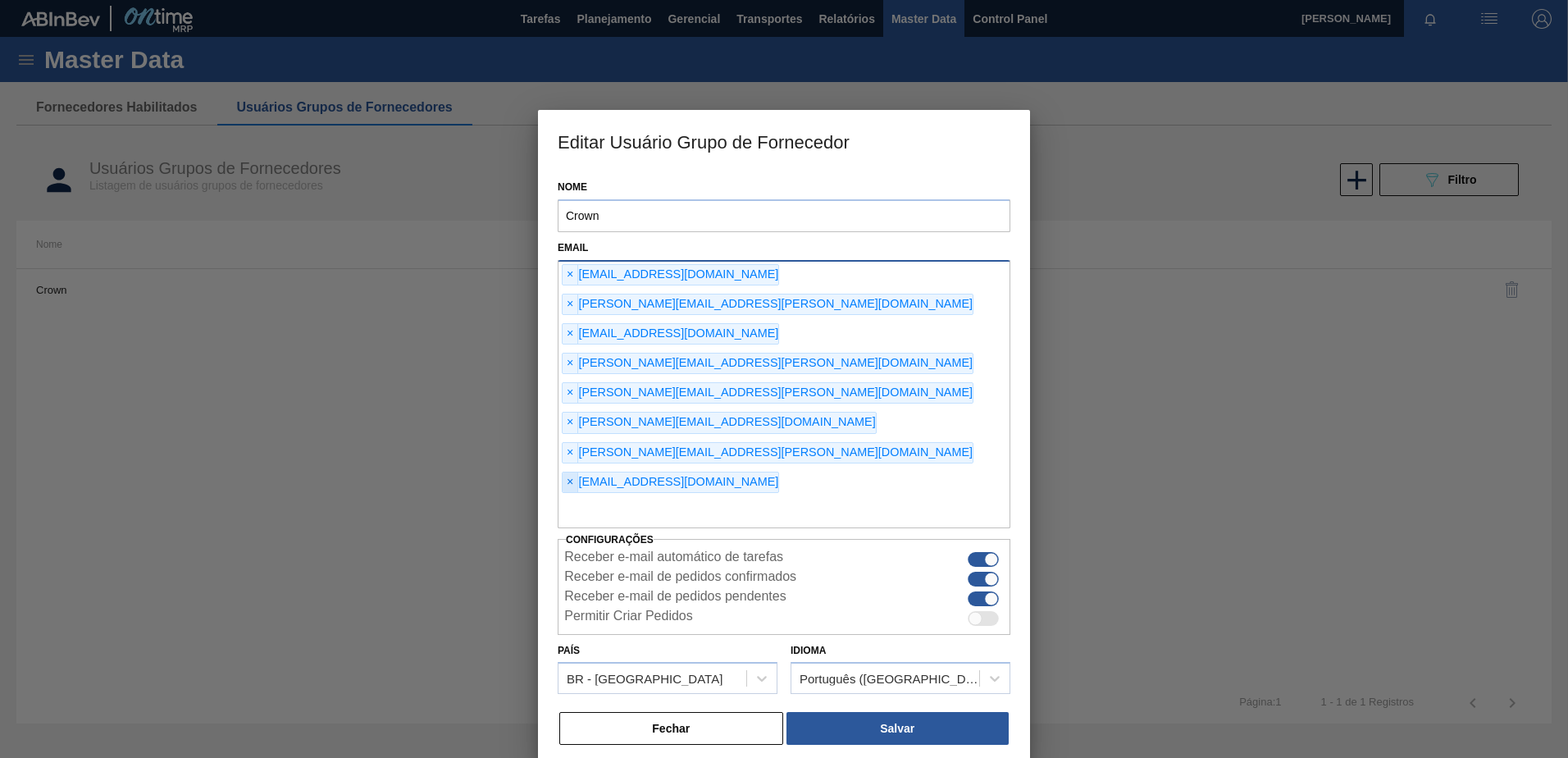
click at [578, 472] on span "×" at bounding box center [570, 481] width 15 height 19
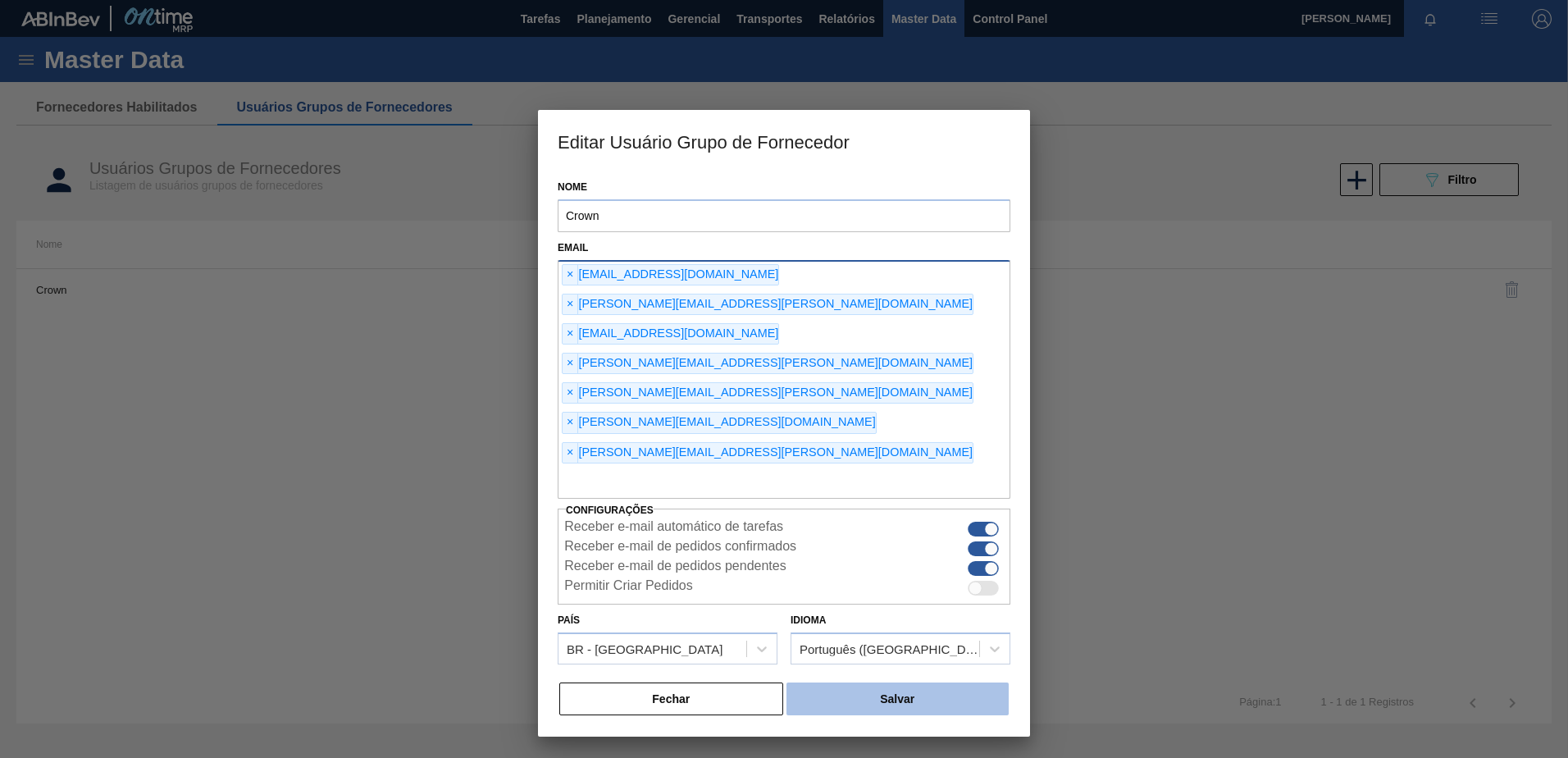
click at [846, 682] on button "Salvar" at bounding box center [898, 698] width 223 height 33
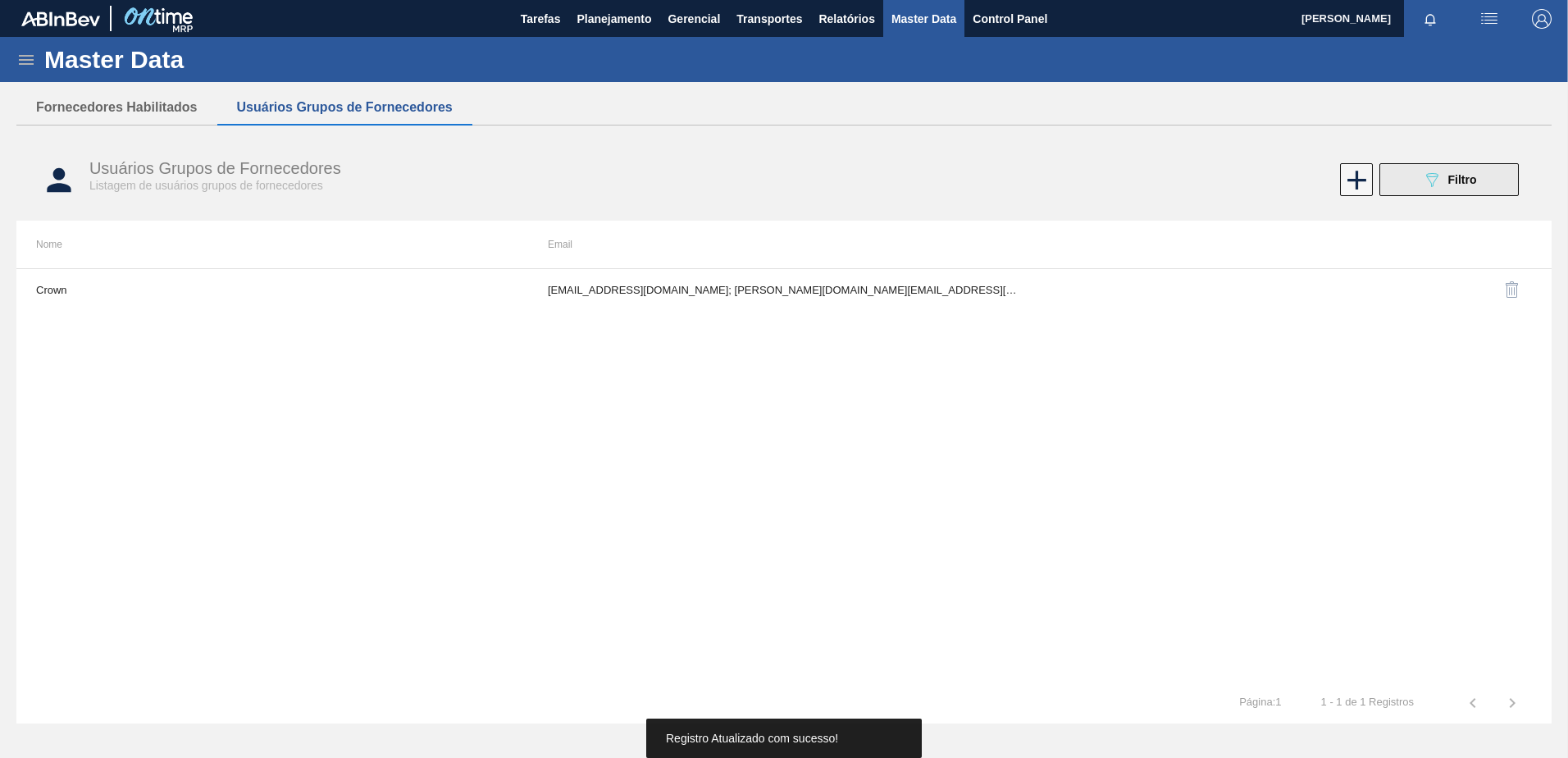
click at [1434, 170] on icon "089F7B8B-B2A5-4AFE-B5C0-19BA573D28AC" at bounding box center [1431, 179] width 19 height 19
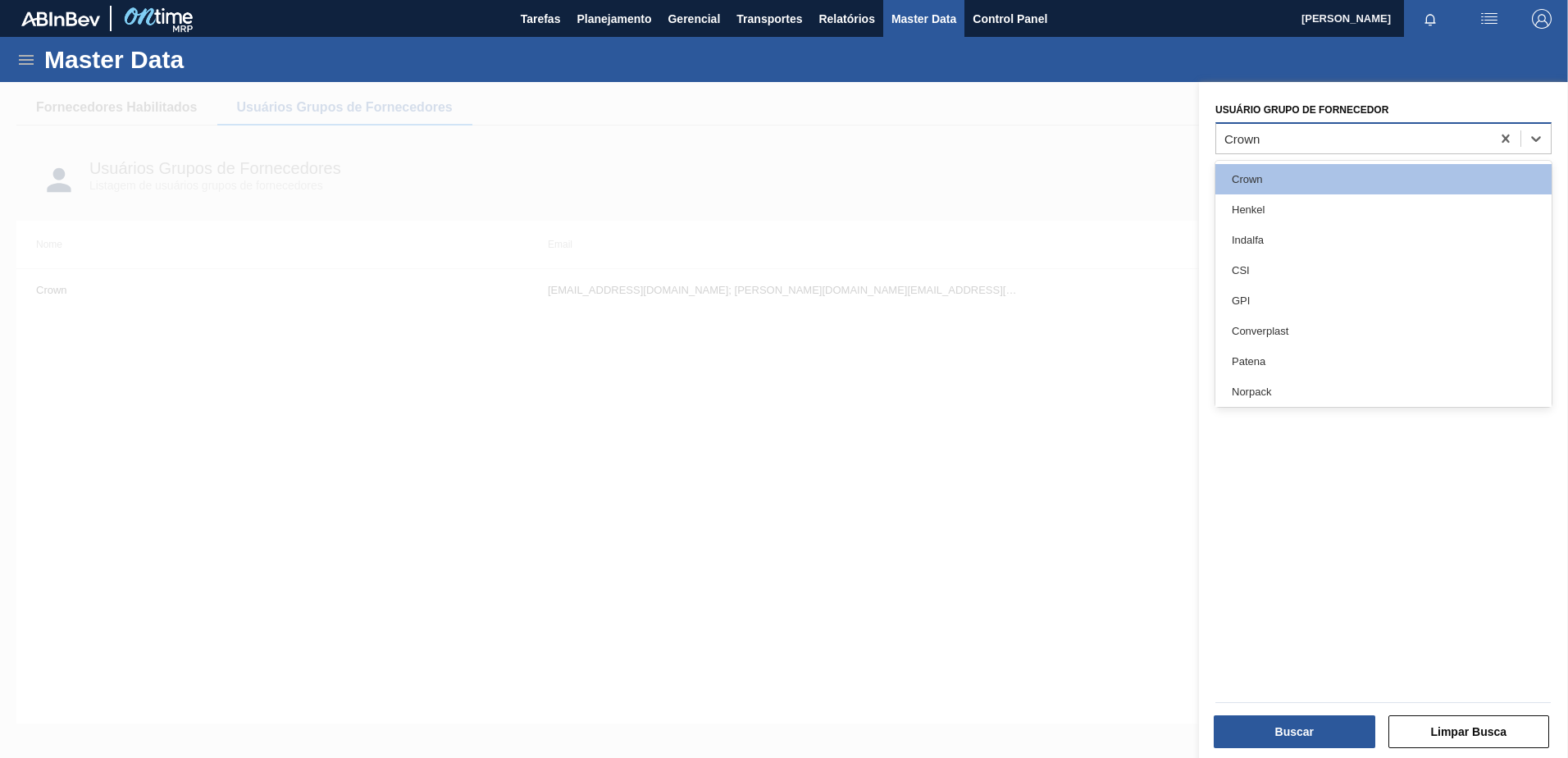
click at [1298, 137] on div "Crown" at bounding box center [1354, 138] width 275 height 24
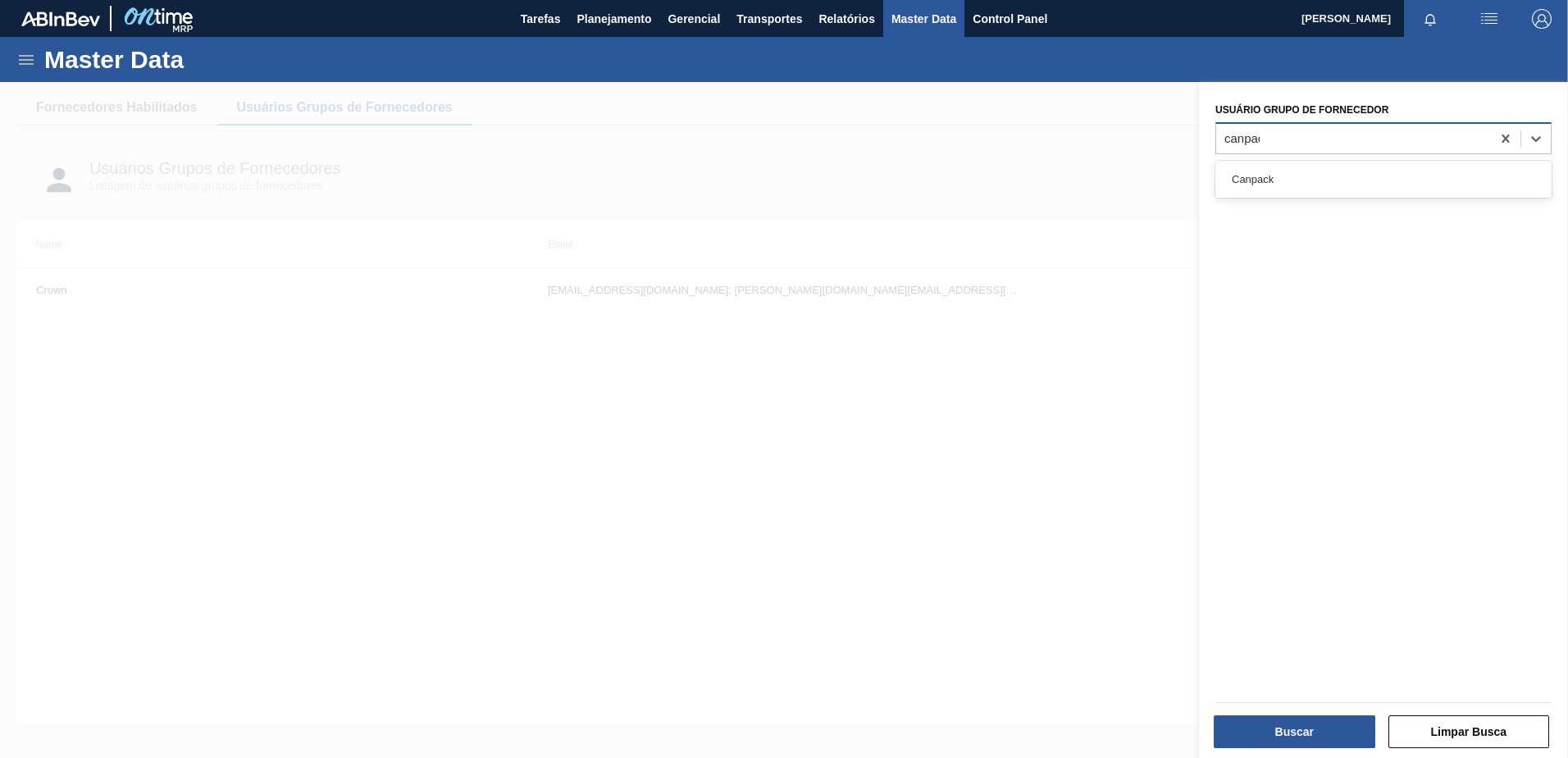
type Fornecedor "canpack"
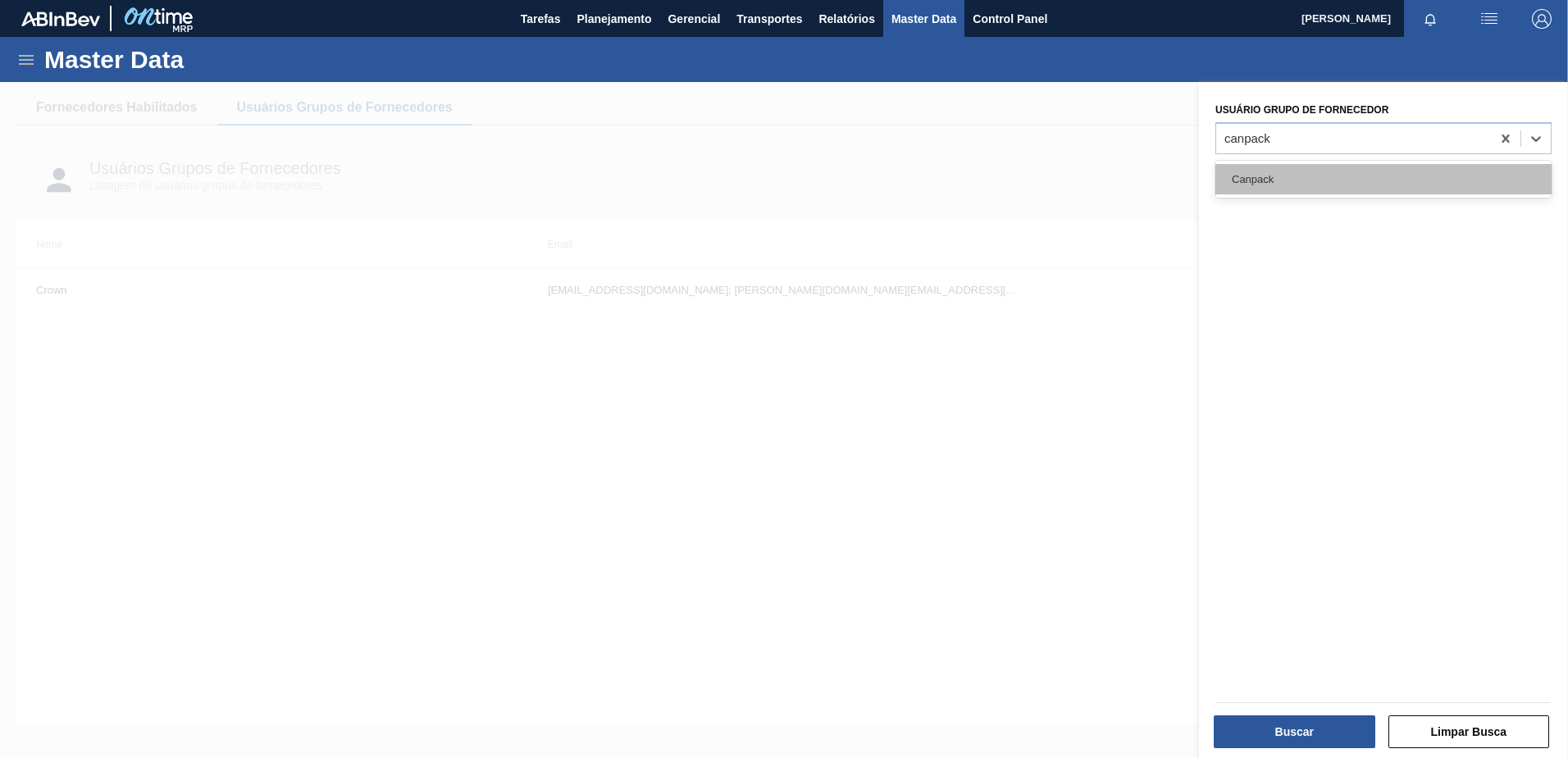
click at [1291, 175] on div "Canpack" at bounding box center [1383, 180] width 336 height 30
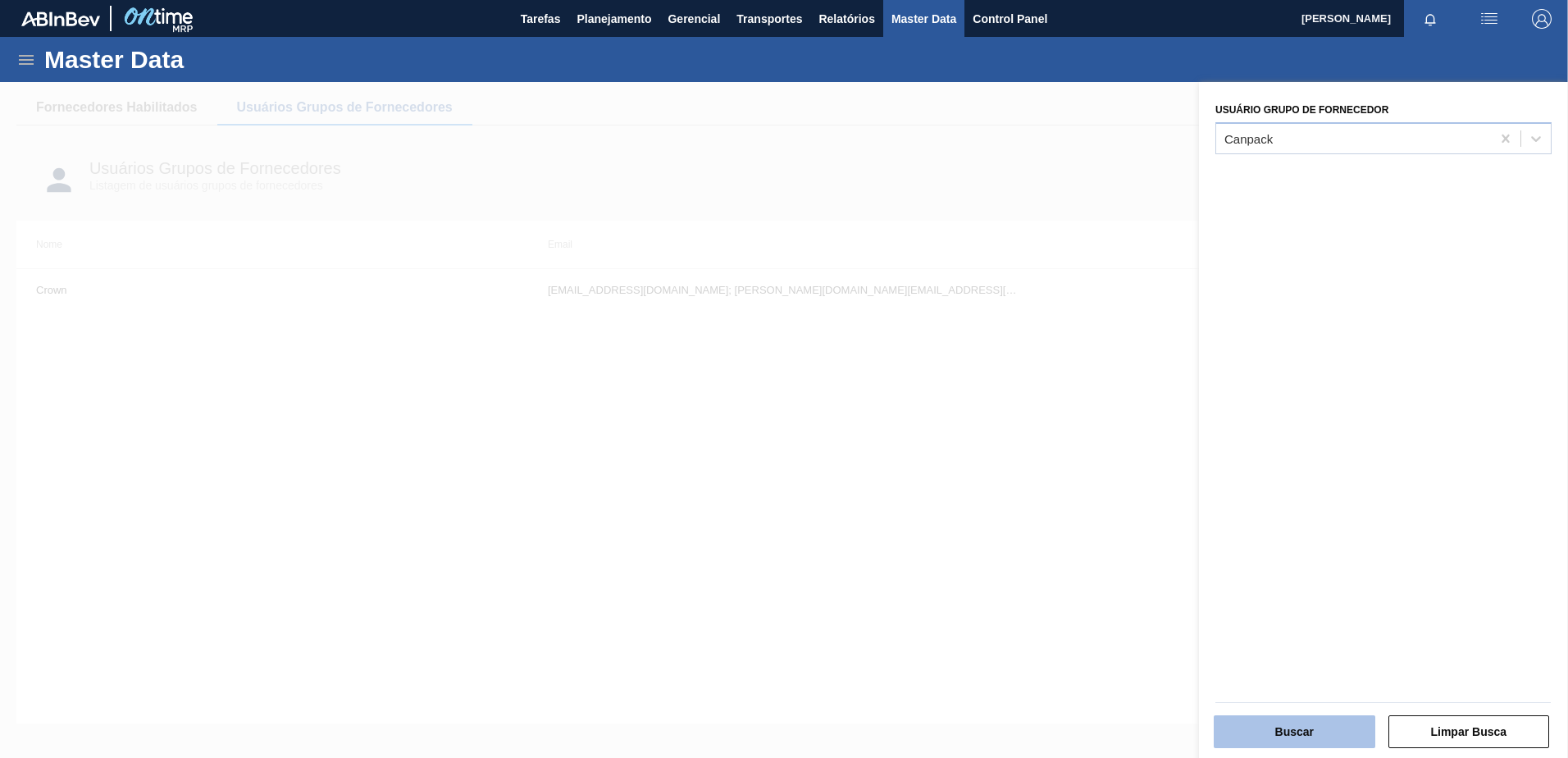
click at [1263, 723] on button "Buscar" at bounding box center [1295, 731] width 162 height 33
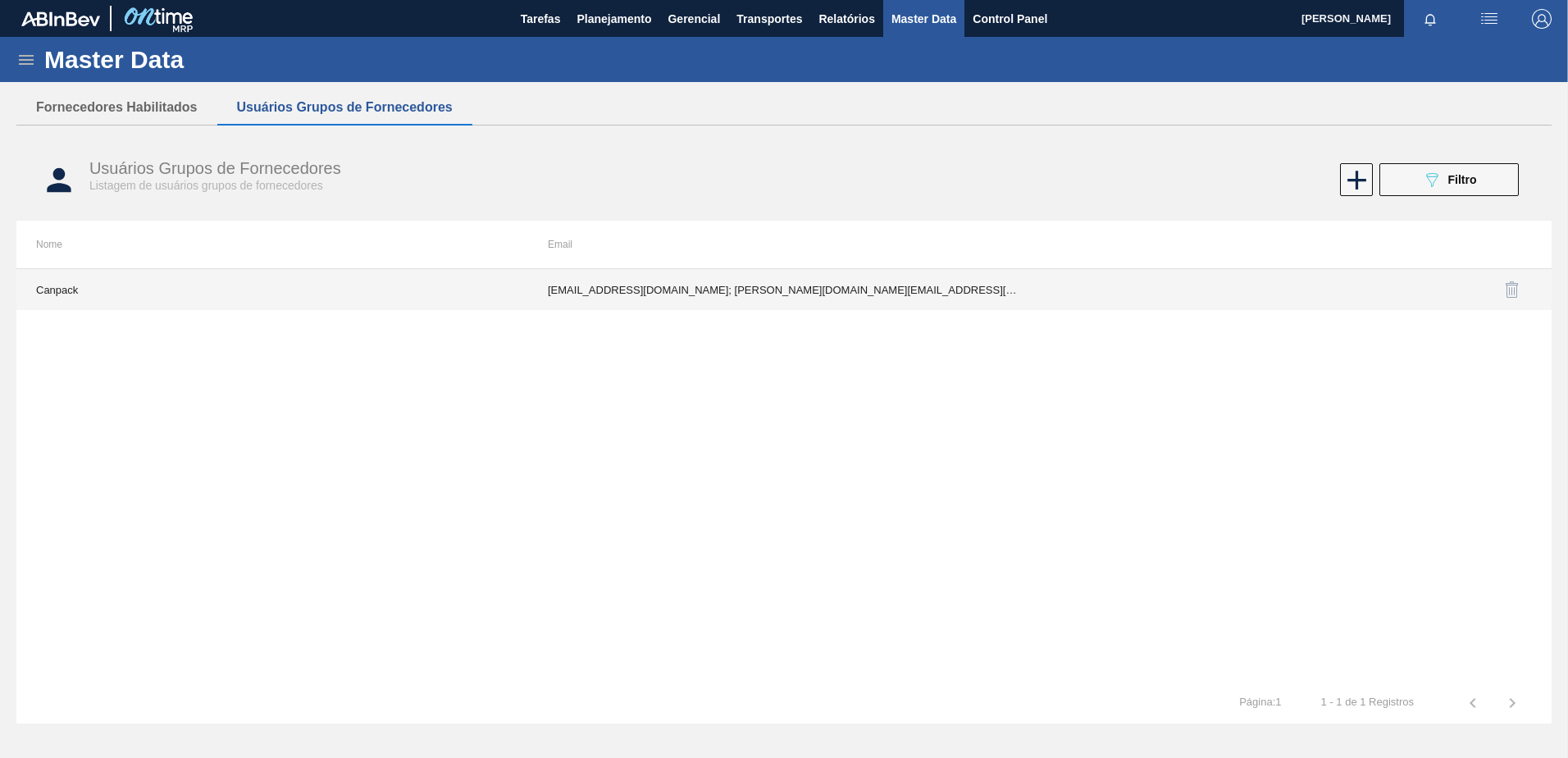
click at [942, 288] on td "[EMAIL_ADDRESS][DOMAIN_NAME]; [PERSON_NAME][DOMAIN_NAME][EMAIL_ADDRESS][PERSON_…" at bounding box center [784, 289] width 512 height 41
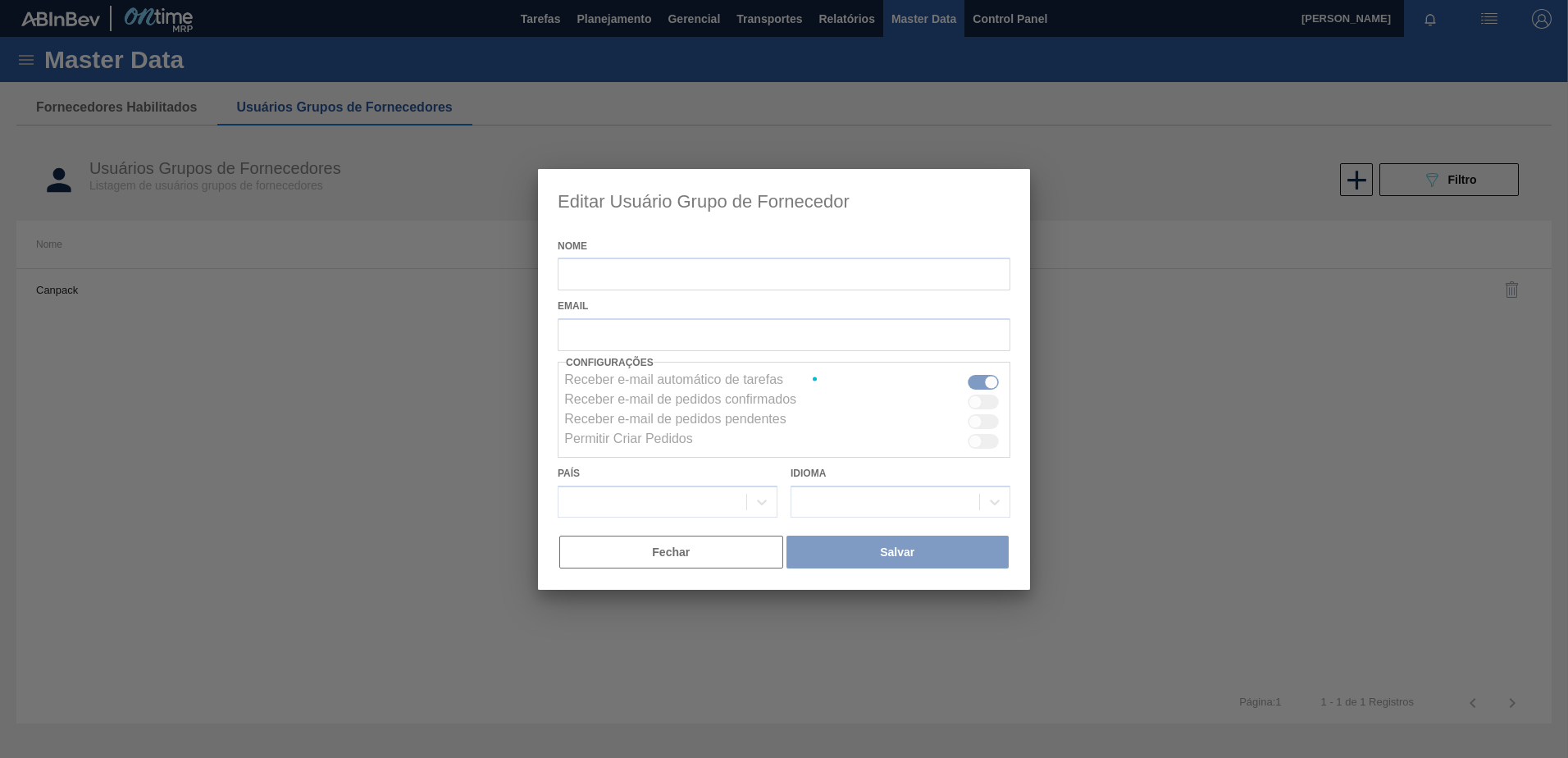
type input "Canpack"
checkbox input "true"
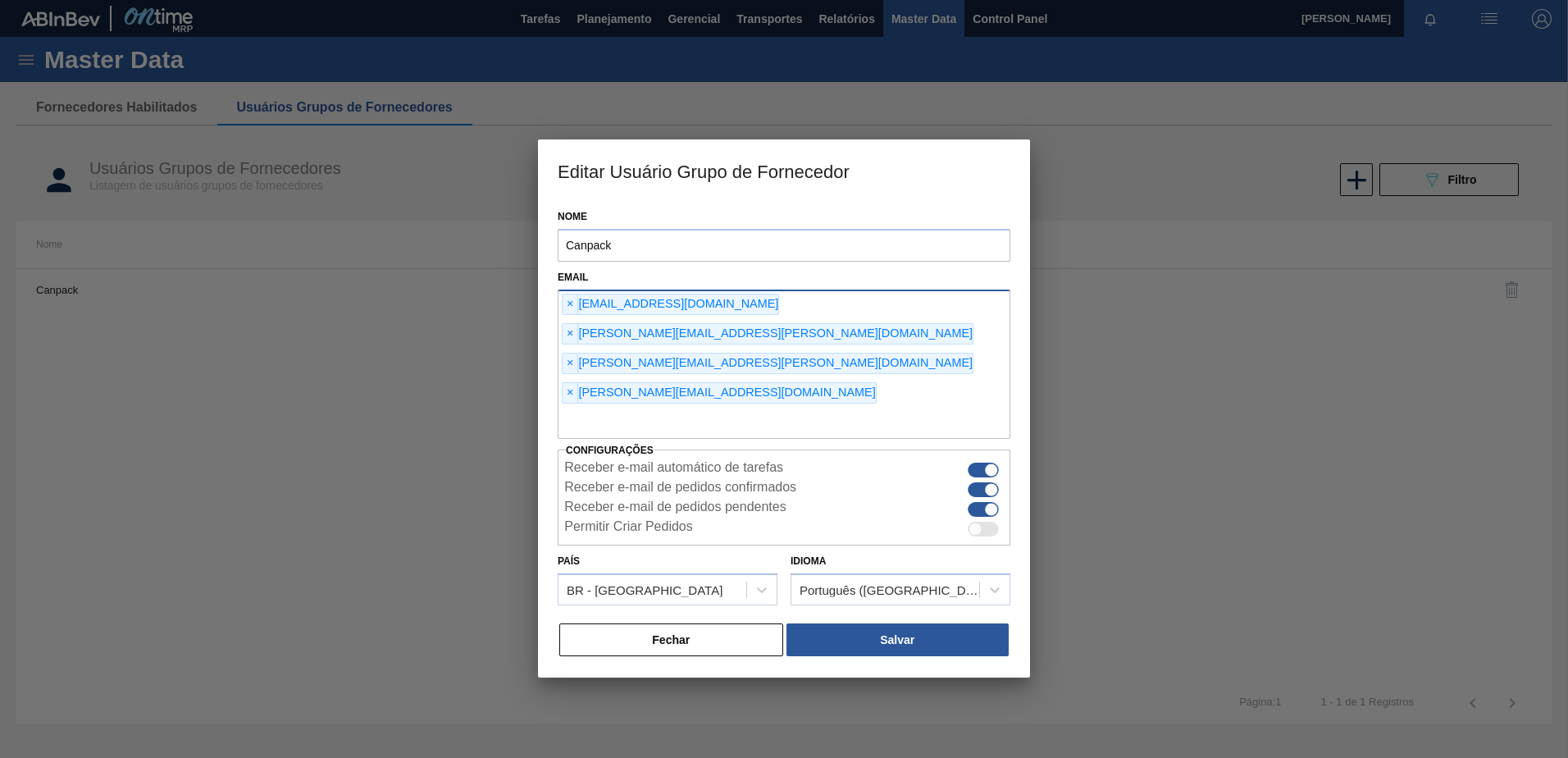
click at [649, 408] on input "text" at bounding box center [784, 423] width 453 height 31
type input "[EMAIL_ADDRESS][DOMAIN_NAME]"
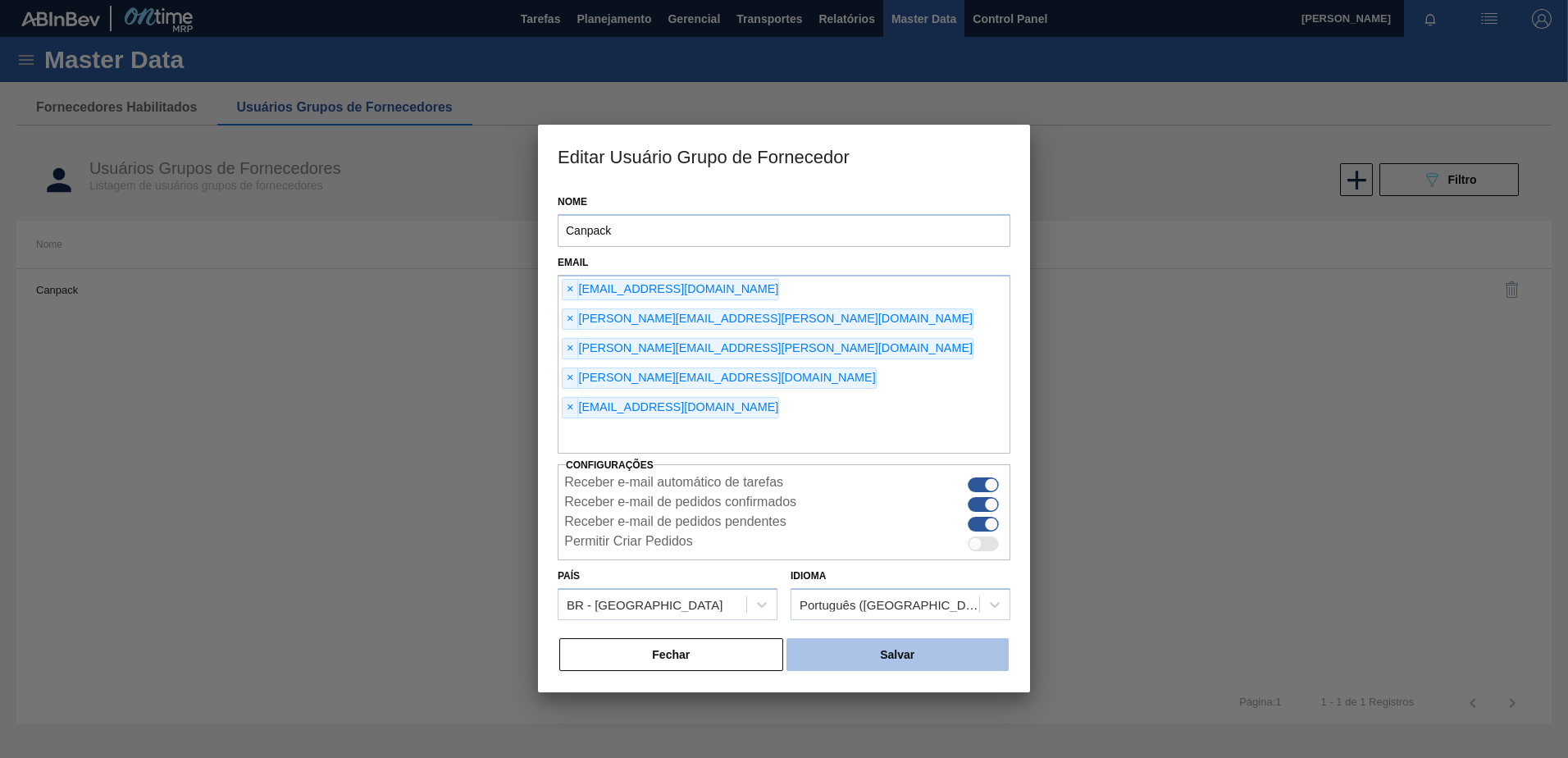
click at [815, 638] on button "Salvar" at bounding box center [898, 654] width 223 height 33
